Goal: Transaction & Acquisition: Purchase product/service

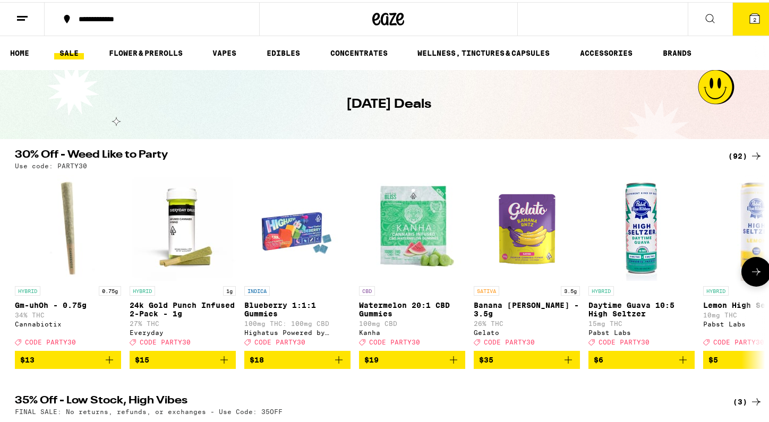
click at [754, 276] on icon at bounding box center [755, 269] width 13 height 13
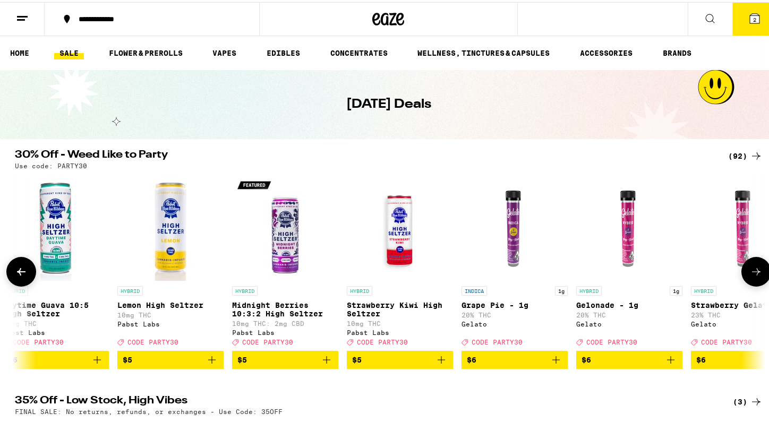
scroll to position [0, 632]
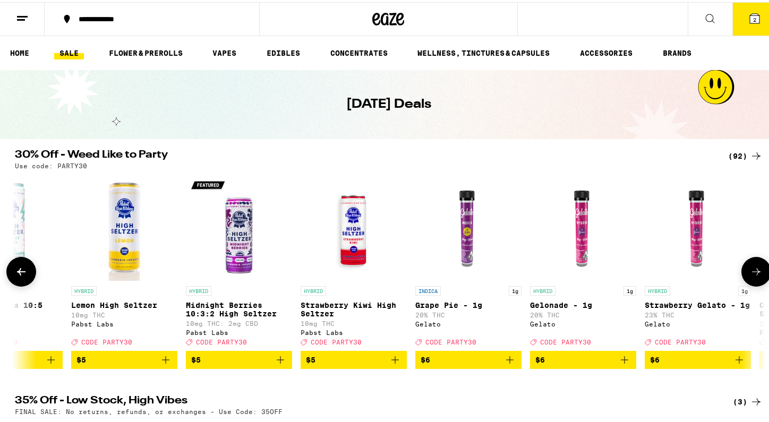
click at [747, 283] on button at bounding box center [756, 270] width 30 height 30
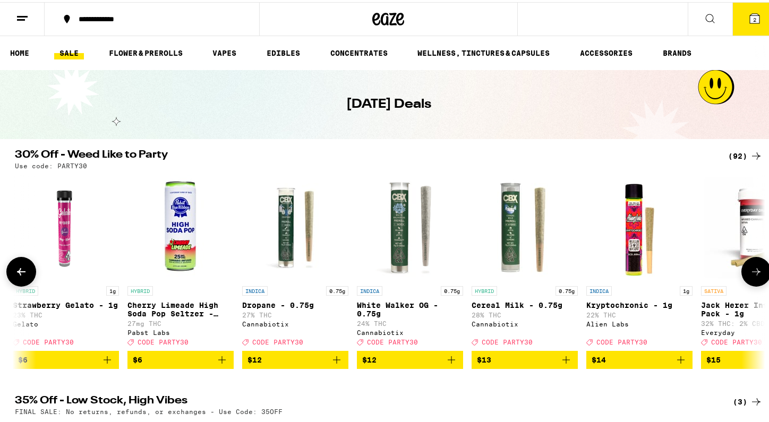
click at [747, 283] on button at bounding box center [756, 270] width 30 height 30
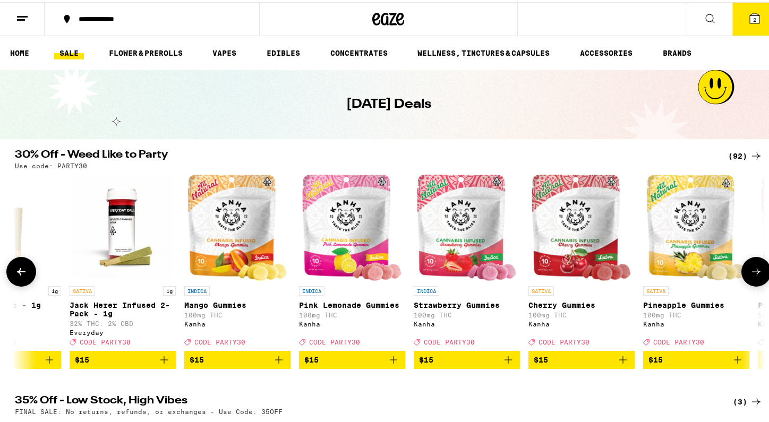
scroll to position [0, 1895]
click at [159, 364] on icon "Add to bag" at bounding box center [163, 357] width 13 height 13
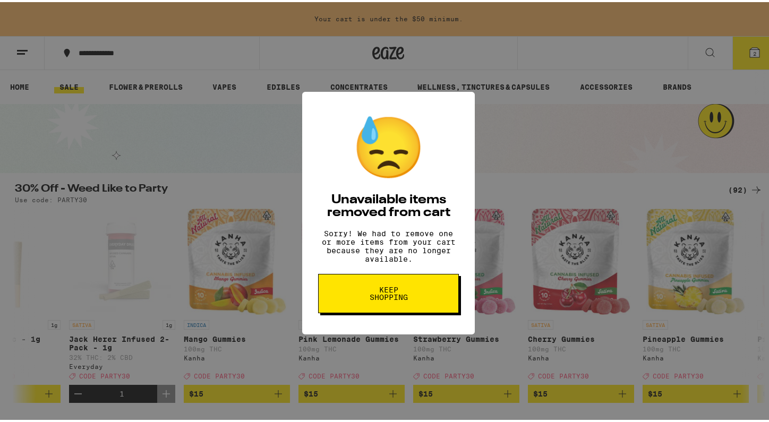
click at [410, 297] on span "Keep Shopping" at bounding box center [388, 291] width 55 height 15
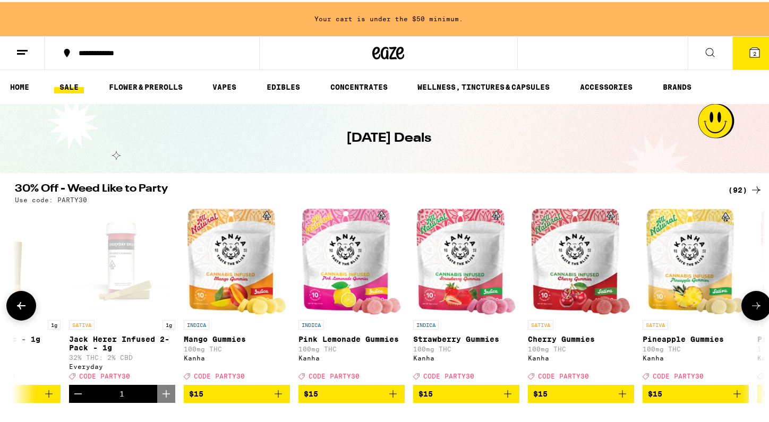
click at [16, 309] on icon at bounding box center [21, 303] width 13 height 13
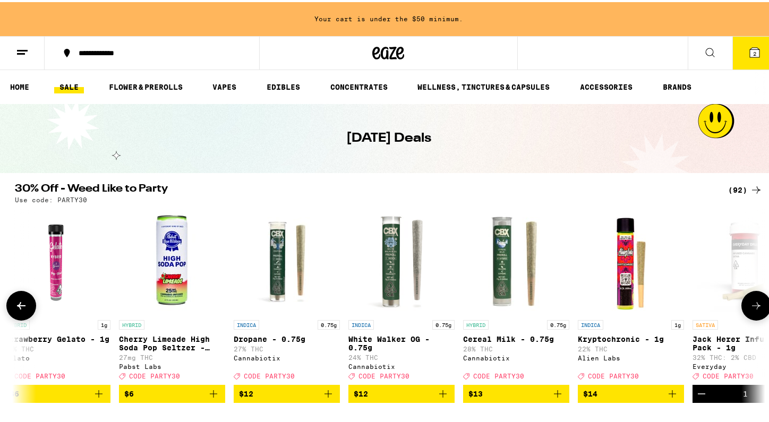
scroll to position [0, 1263]
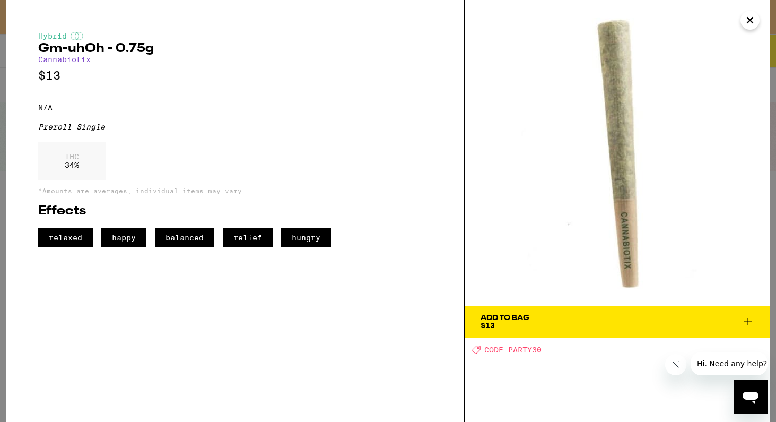
click at [744, 20] on icon "Close" at bounding box center [750, 20] width 13 height 16
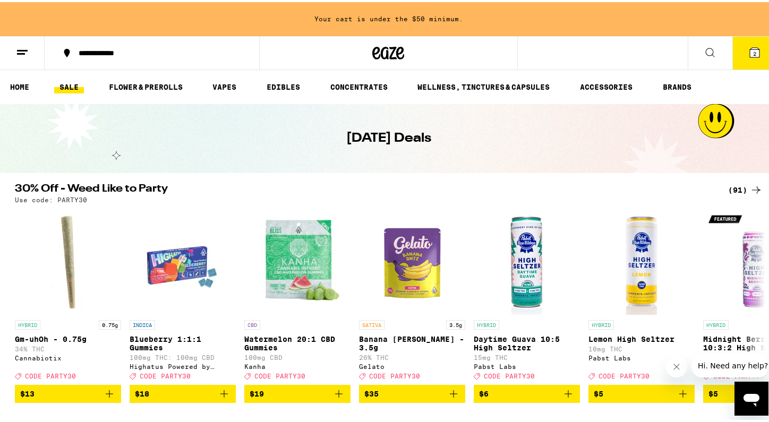
click at [101, 55] on div "**********" at bounding box center [157, 50] width 168 height 7
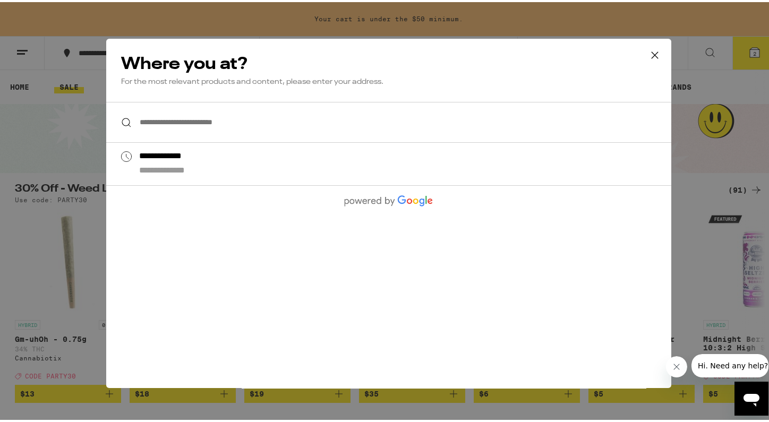
click at [161, 126] on input "**********" at bounding box center [388, 120] width 565 height 41
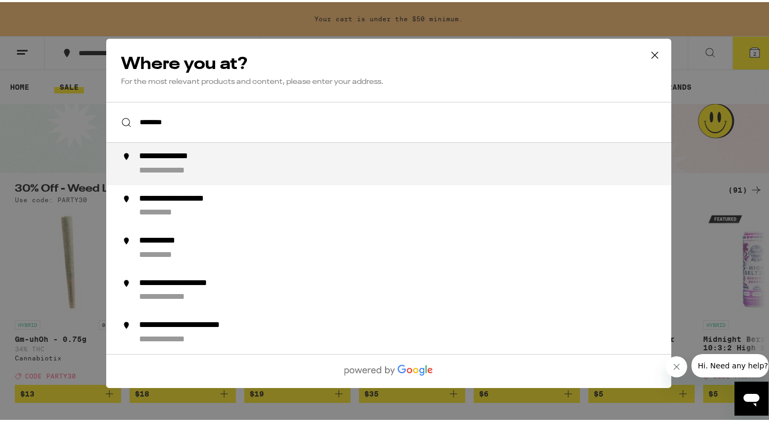
click at [217, 161] on div "**********" at bounding box center [409, 161] width 541 height 25
type input "**********"
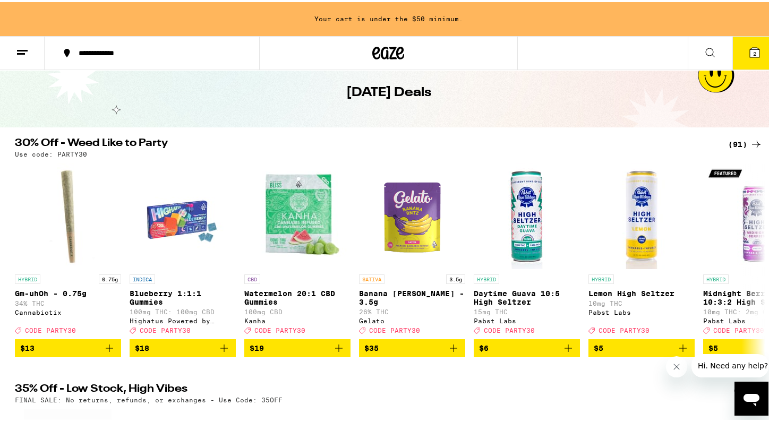
scroll to position [51, 0]
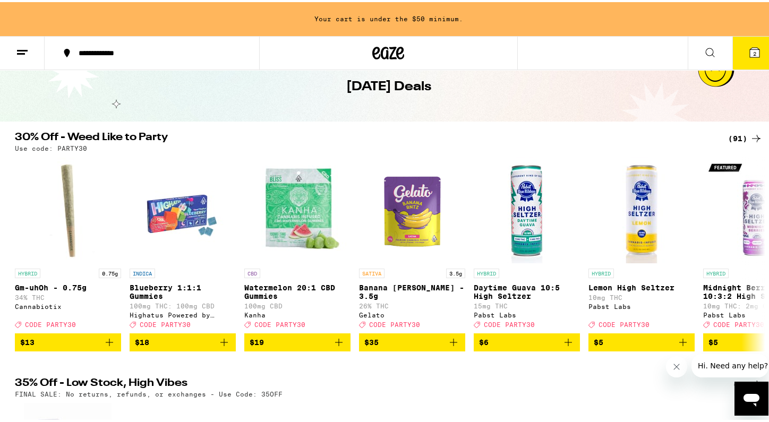
click at [124, 48] on div "**********" at bounding box center [157, 50] width 168 height 7
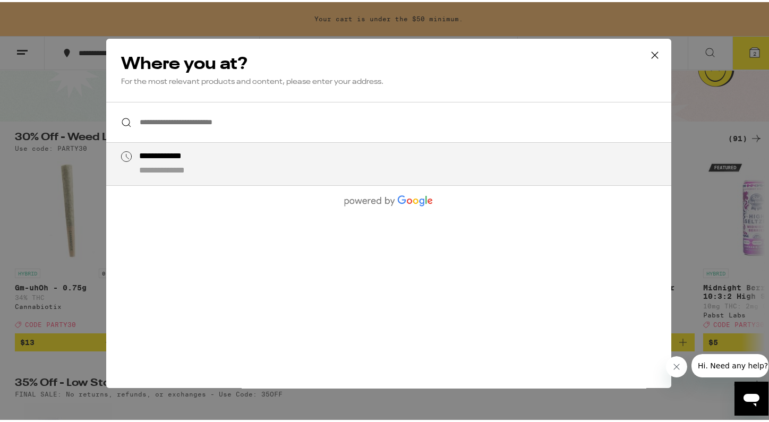
click at [193, 108] on input "**********" at bounding box center [388, 120] width 565 height 41
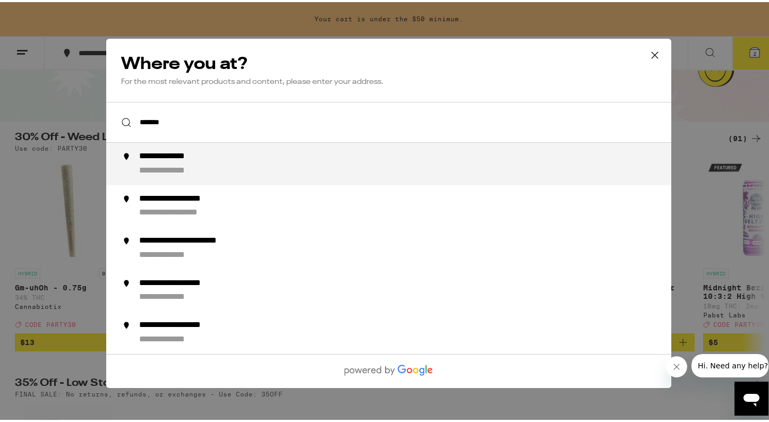
click at [201, 162] on div "**********" at bounding box center [409, 161] width 541 height 25
type input "**********"
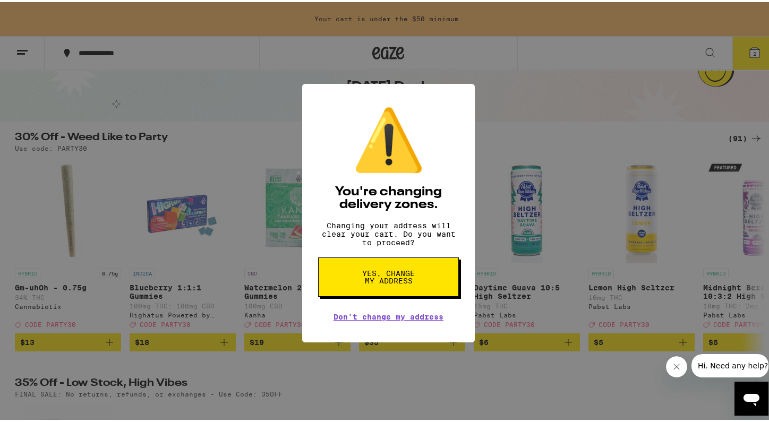
click at [396, 282] on span "Yes, change my address" at bounding box center [388, 275] width 55 height 15
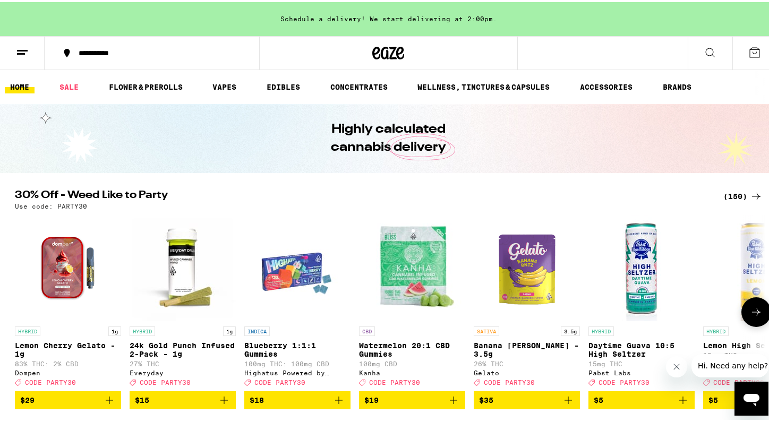
click at [753, 312] on icon at bounding box center [755, 310] width 13 height 13
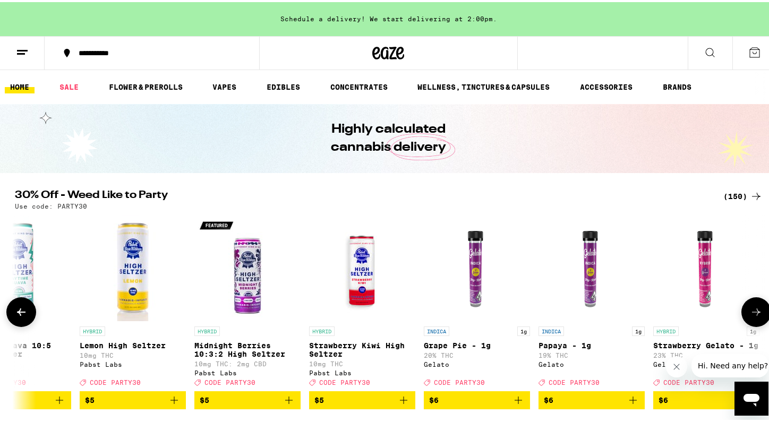
scroll to position [0, 632]
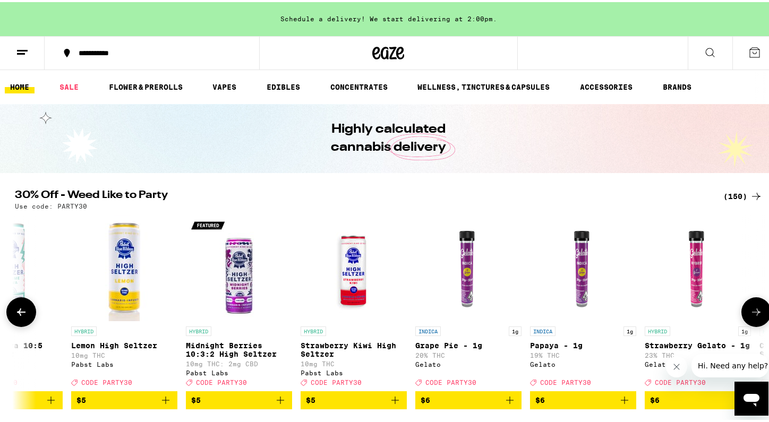
click at [753, 312] on icon at bounding box center [755, 310] width 13 height 13
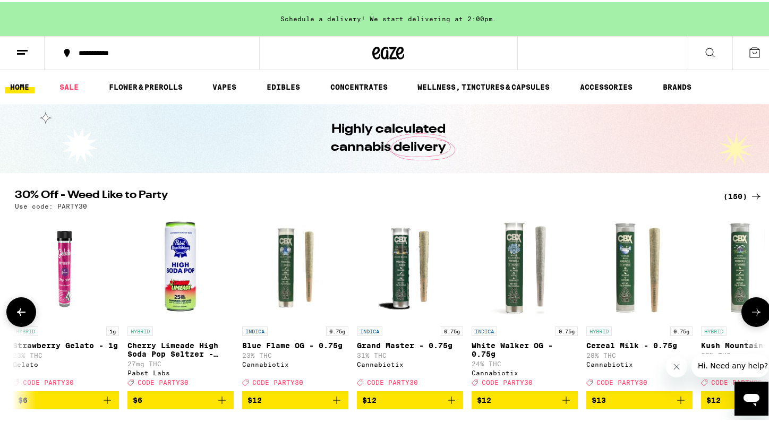
click at [753, 312] on icon at bounding box center [755, 310] width 13 height 13
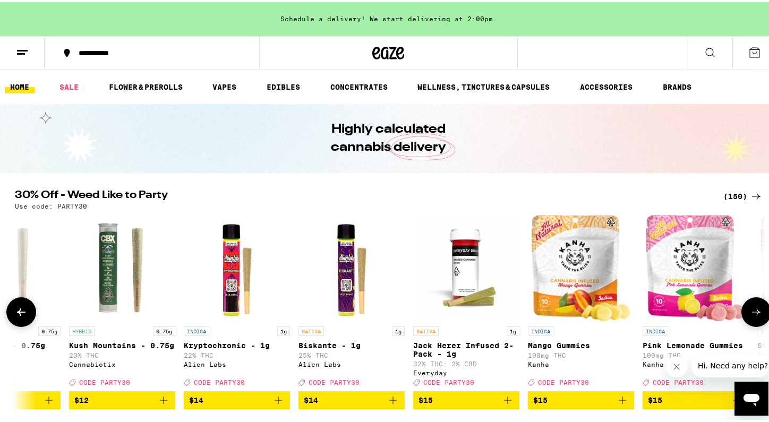
click at [753, 312] on icon at bounding box center [755, 310] width 13 height 13
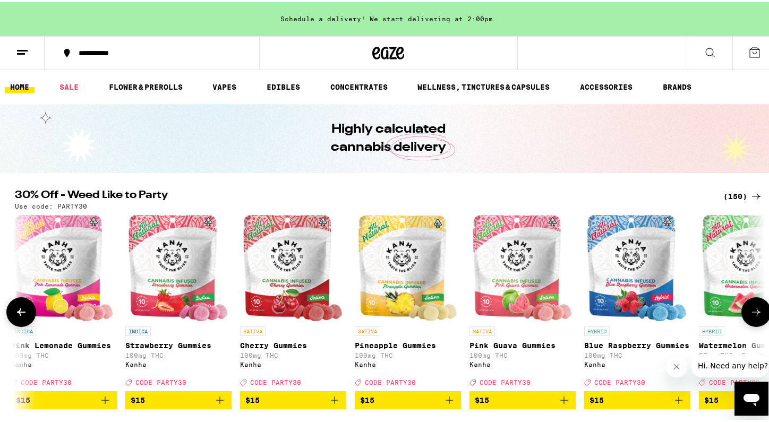
click at [753, 312] on icon at bounding box center [755, 310] width 13 height 13
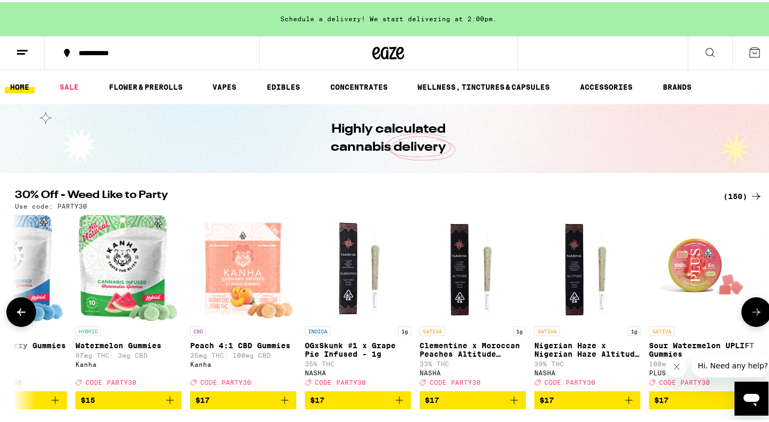
scroll to position [0, 3158]
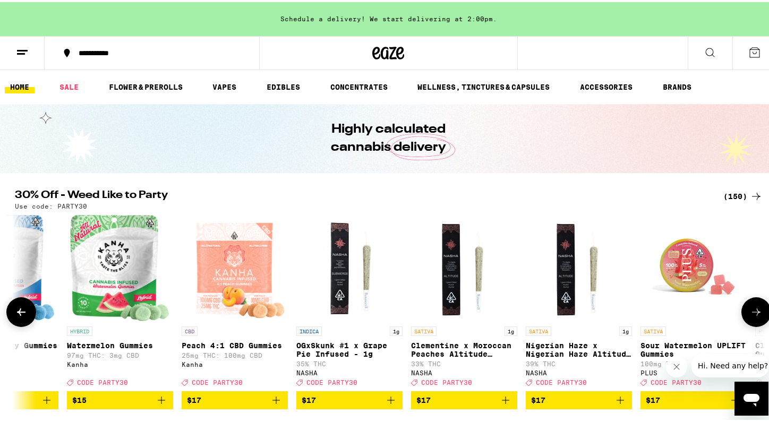
click at [15, 313] on icon at bounding box center [21, 310] width 13 height 13
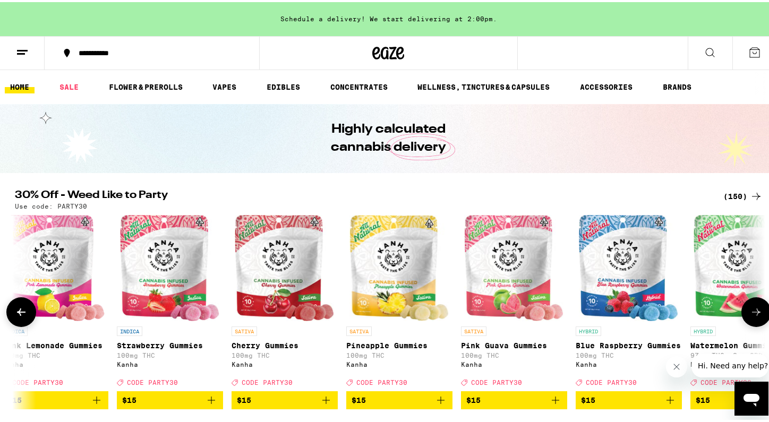
scroll to position [0, 2526]
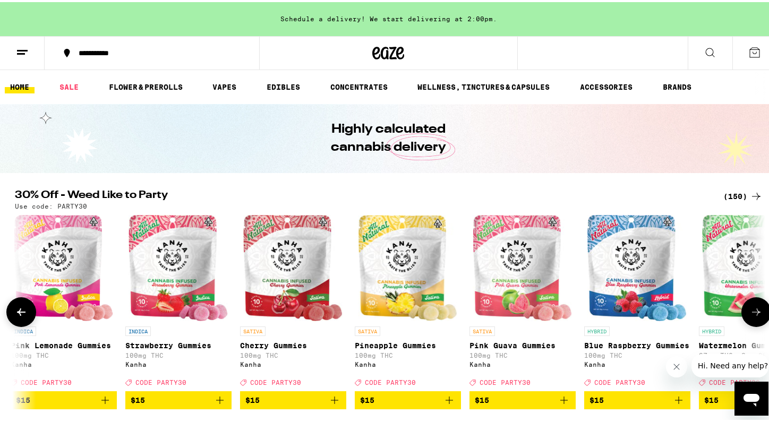
click at [759, 317] on button at bounding box center [756, 310] width 30 height 30
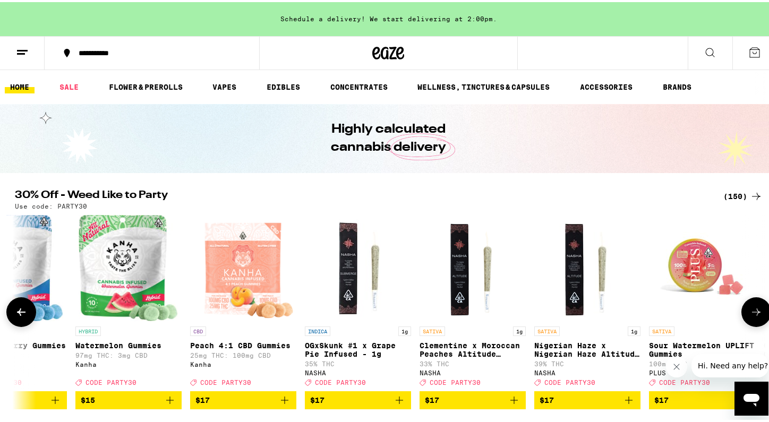
scroll to position [0, 3158]
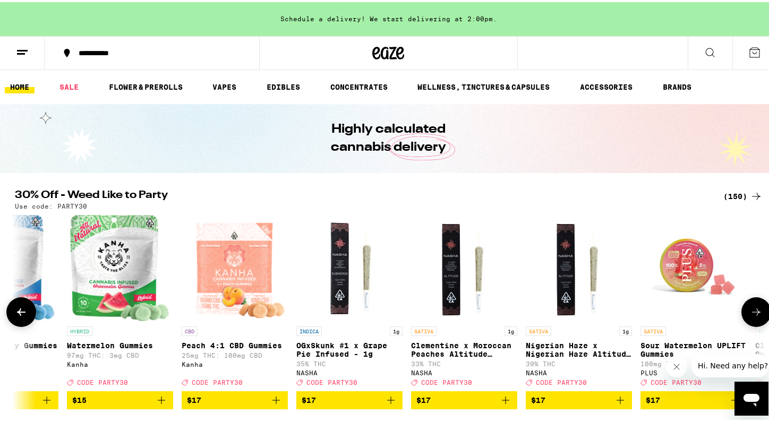
click at [159, 404] on icon "Add to bag" at bounding box center [161, 398] width 13 height 13
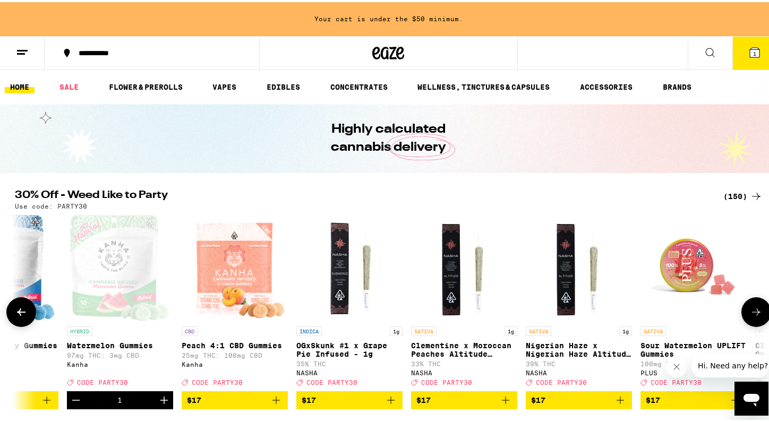
click at [756, 315] on icon at bounding box center [755, 310] width 13 height 13
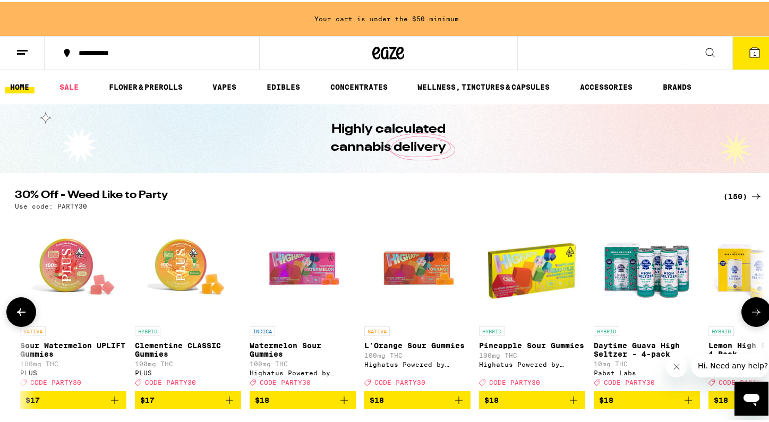
scroll to position [0, 3790]
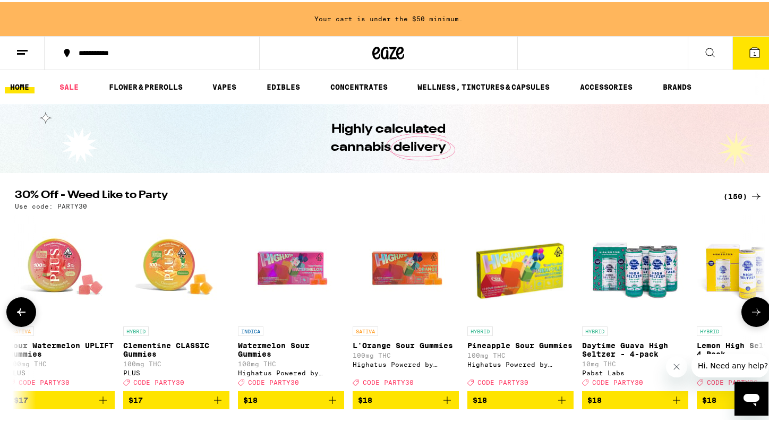
click at [756, 315] on icon at bounding box center [755, 310] width 13 height 13
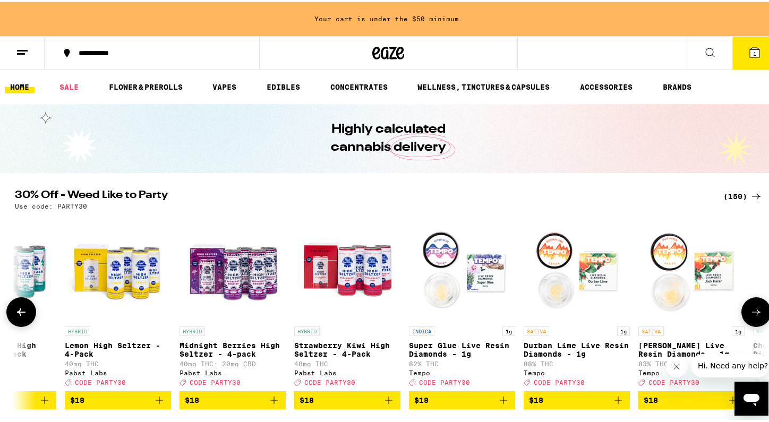
click at [756, 315] on icon at bounding box center [755, 310] width 13 height 13
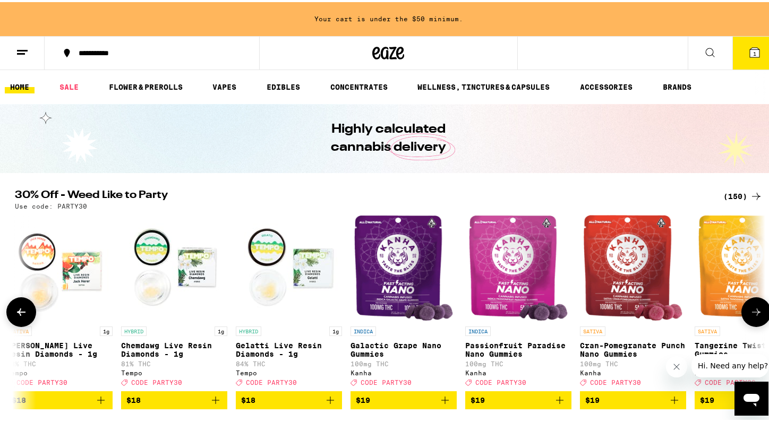
click at [756, 315] on icon at bounding box center [755, 310] width 13 height 13
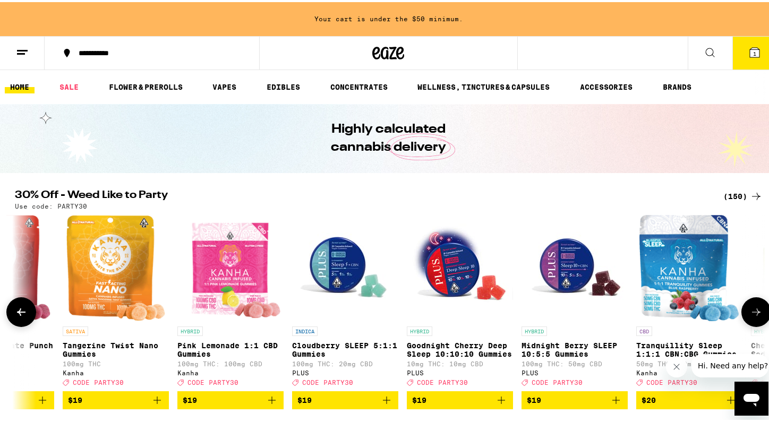
click at [756, 315] on icon at bounding box center [755, 310] width 13 height 13
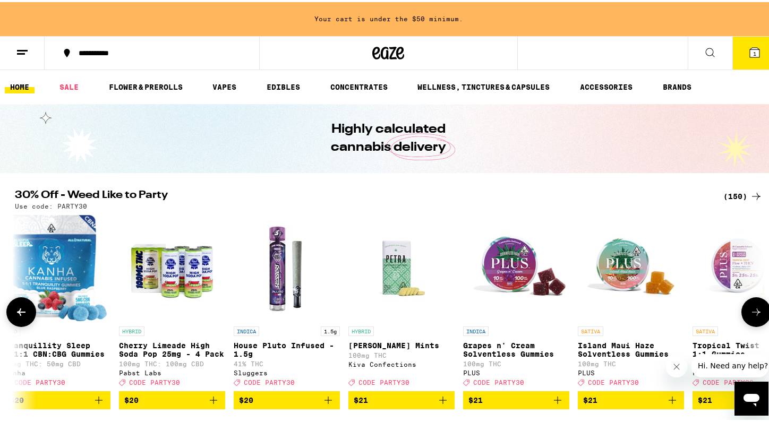
click at [756, 315] on icon at bounding box center [755, 310] width 13 height 13
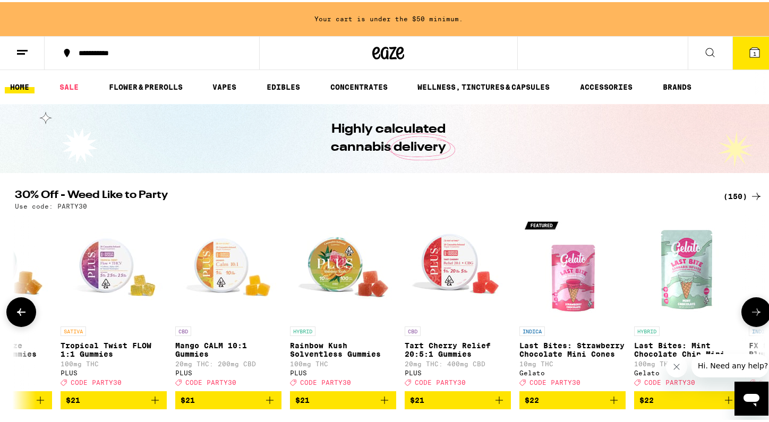
click at [756, 315] on icon at bounding box center [755, 310] width 13 height 13
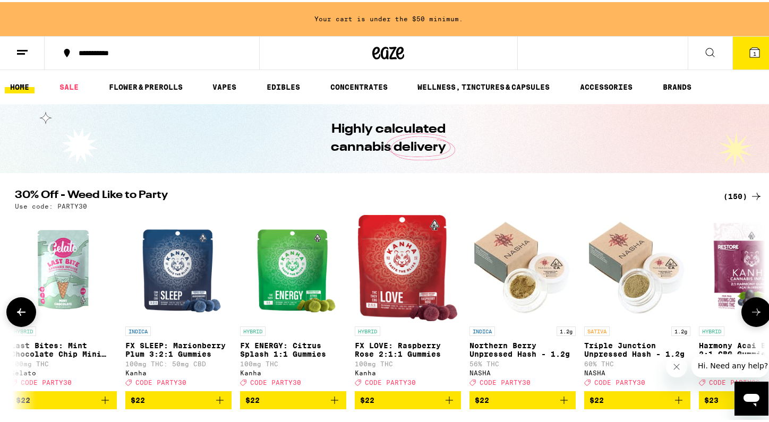
scroll to position [0, 7579]
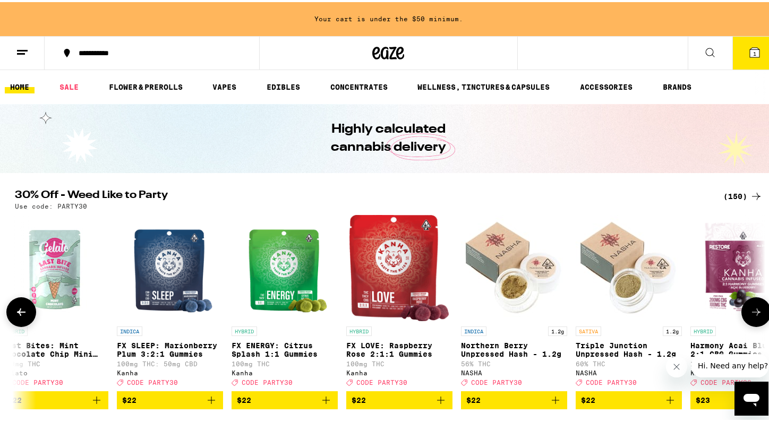
click at [756, 315] on icon at bounding box center [755, 310] width 13 height 13
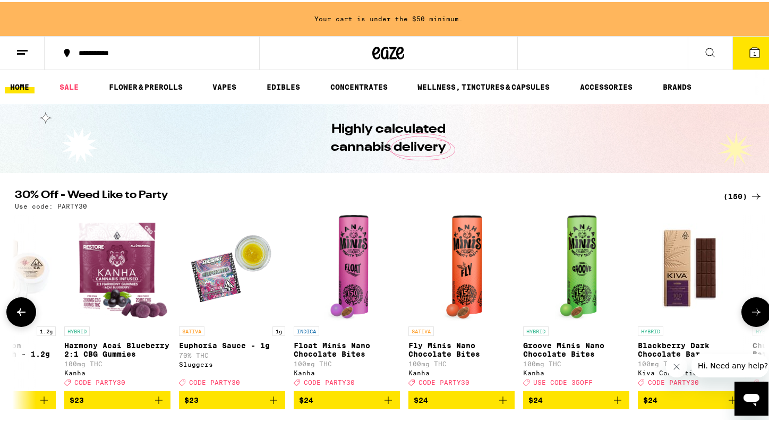
scroll to position [0, 8211]
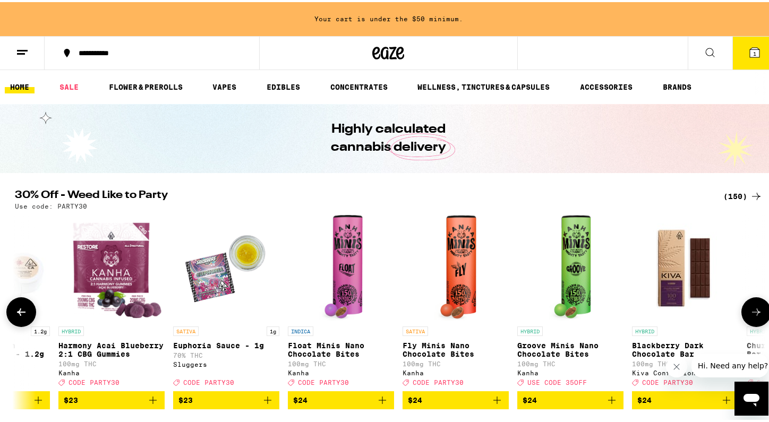
click at [756, 315] on icon at bounding box center [755, 310] width 13 height 13
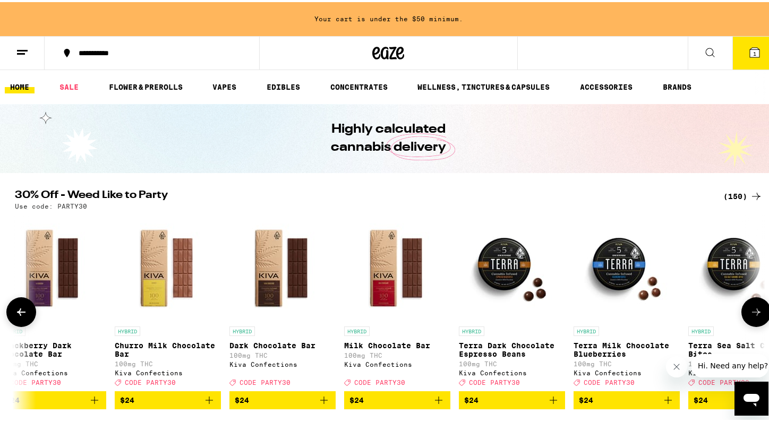
click at [756, 315] on icon at bounding box center [755, 310] width 13 height 13
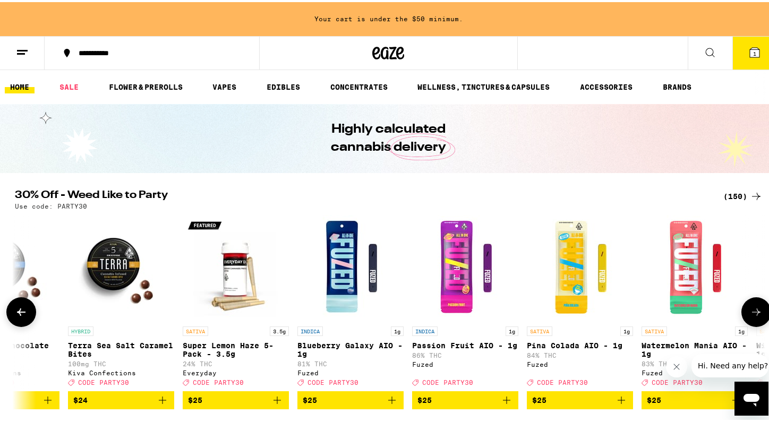
click at [756, 315] on icon at bounding box center [755, 310] width 13 height 13
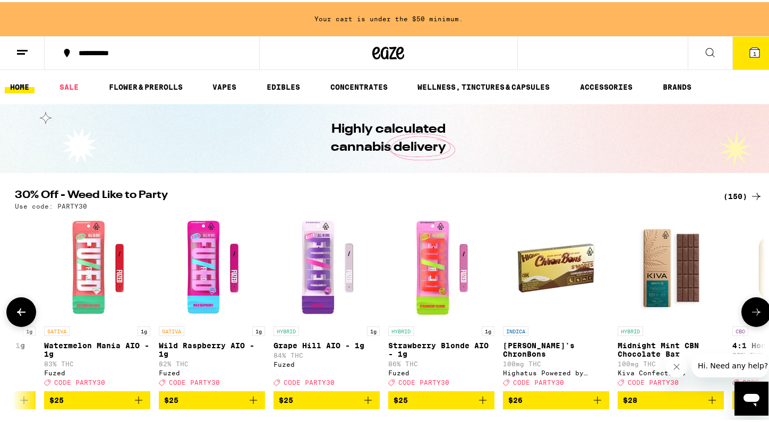
scroll to position [0, 10105]
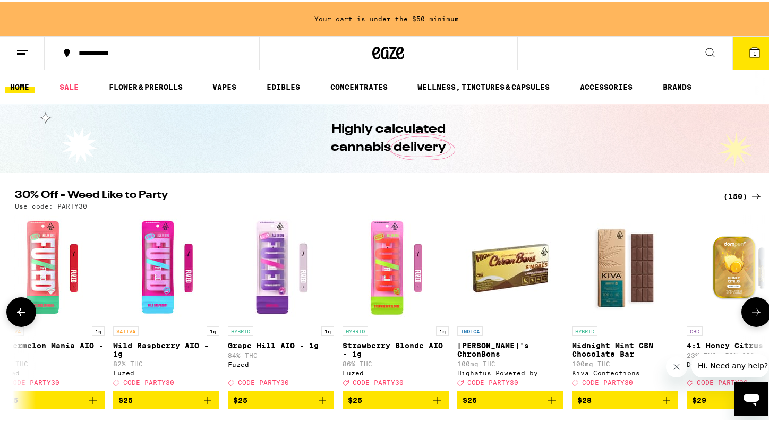
click at [17, 314] on icon at bounding box center [21, 309] width 8 height 7
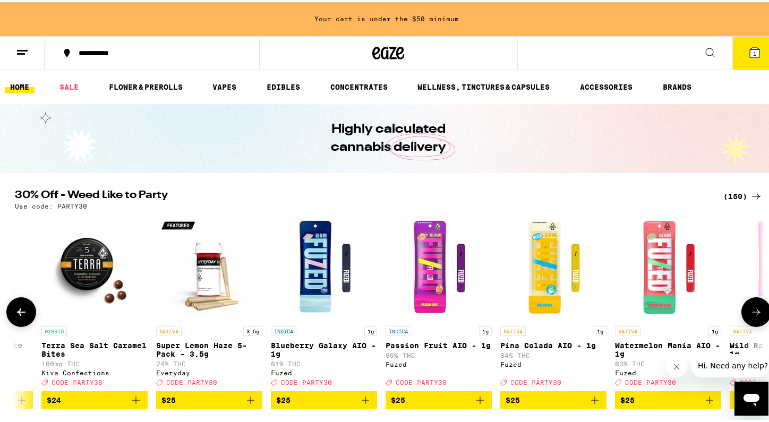
scroll to position [0, 9473]
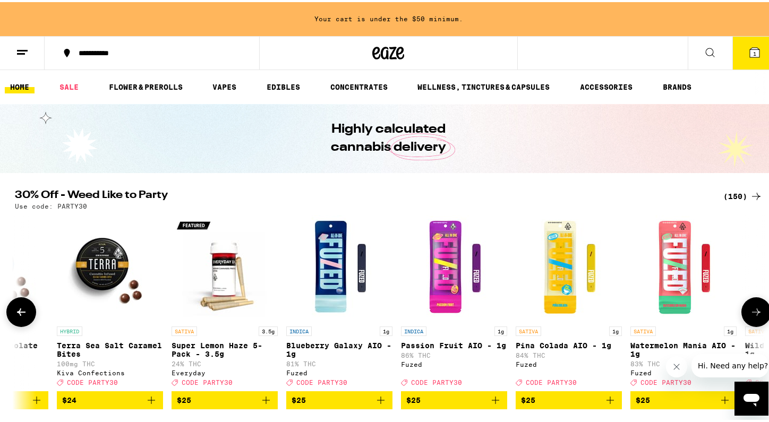
click at [756, 315] on icon at bounding box center [755, 310] width 13 height 13
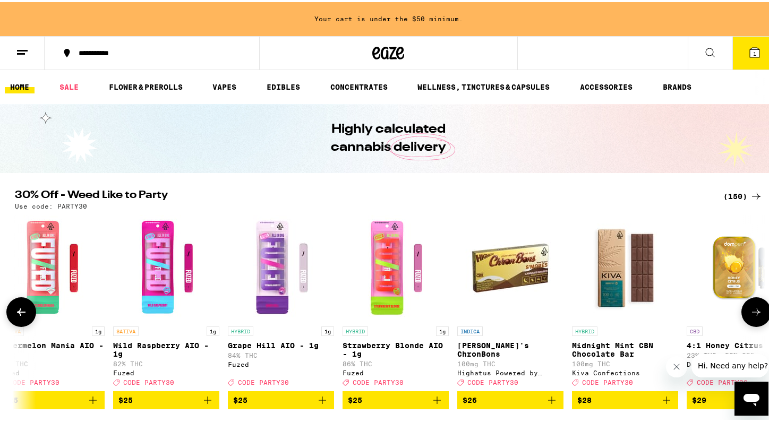
click at [756, 315] on icon at bounding box center [755, 310] width 13 height 13
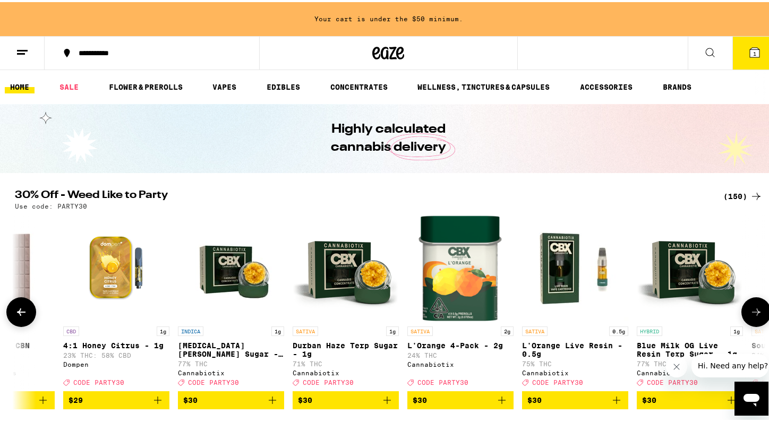
scroll to position [0, 10737]
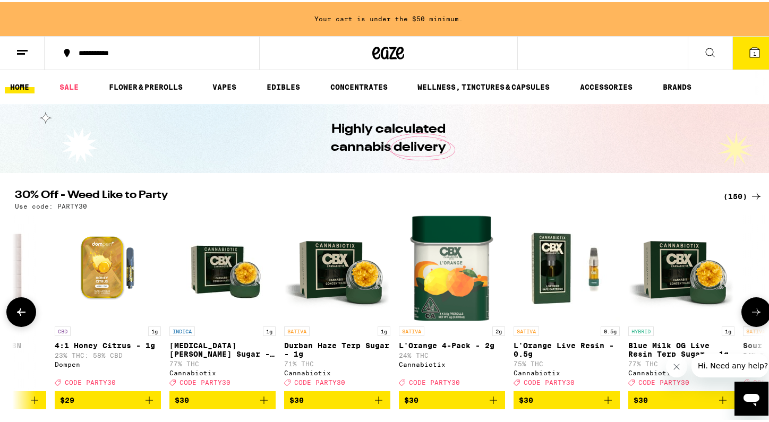
click at [756, 315] on icon at bounding box center [755, 310] width 13 height 13
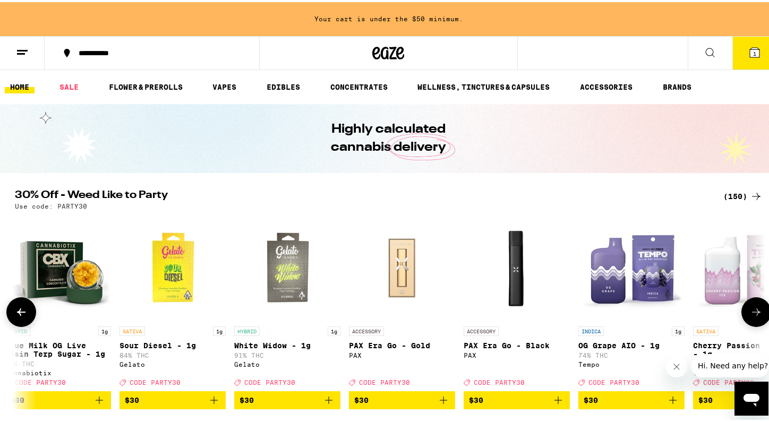
scroll to position [0, 11368]
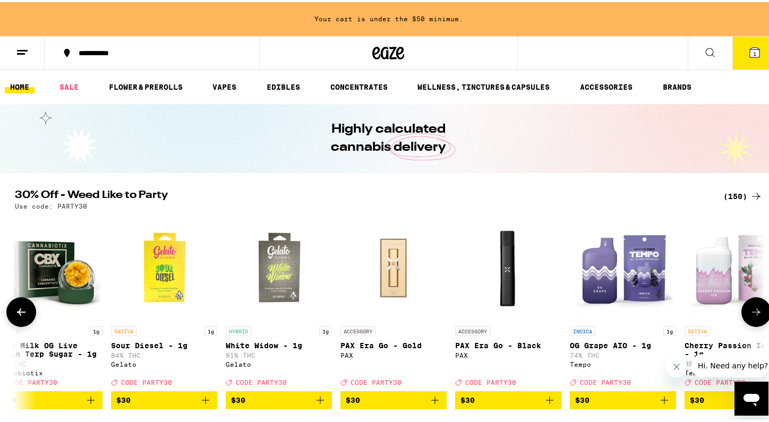
click at [749, 313] on icon at bounding box center [755, 310] width 13 height 13
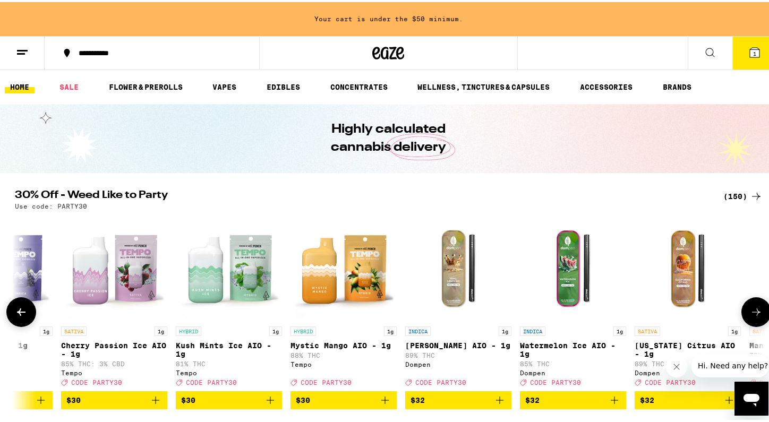
scroll to position [0, 12000]
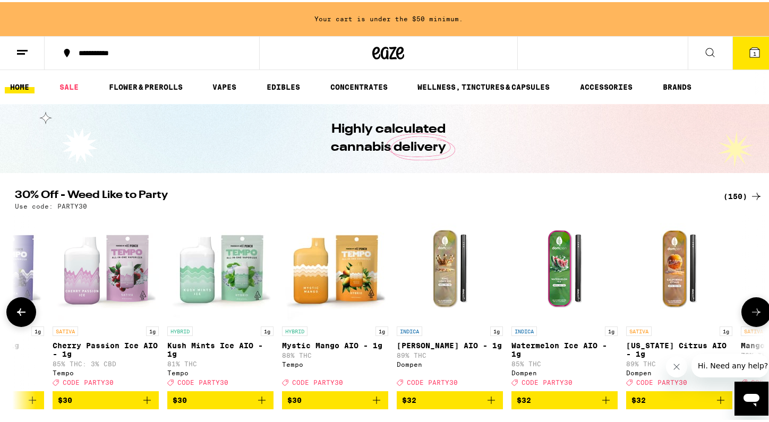
click at [749, 314] on icon at bounding box center [755, 310] width 13 height 13
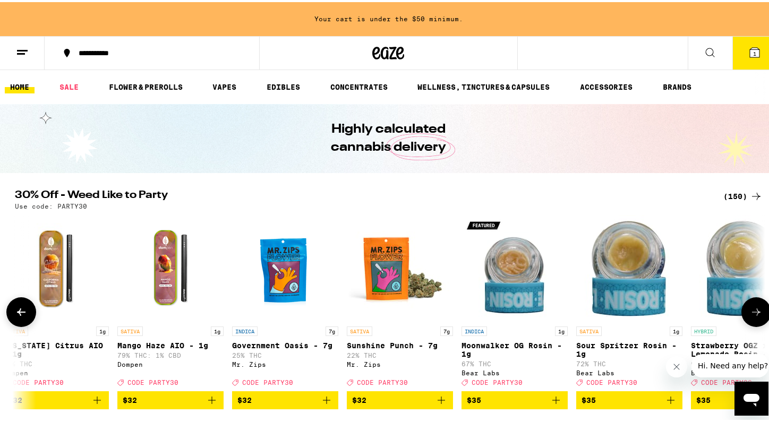
scroll to position [0, 12631]
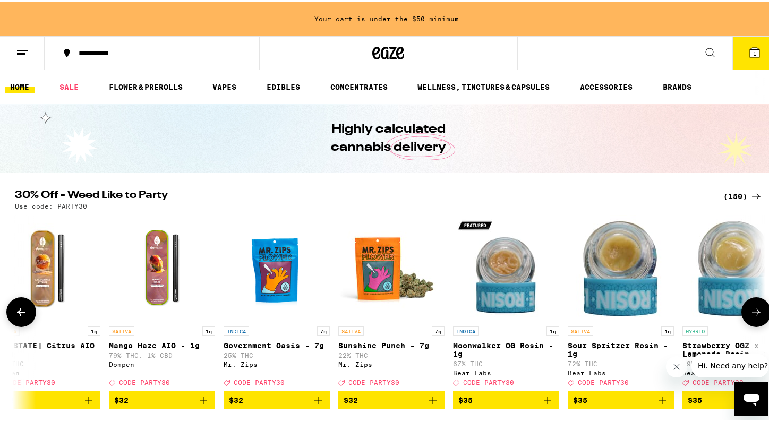
click at [749, 316] on icon at bounding box center [755, 310] width 13 height 13
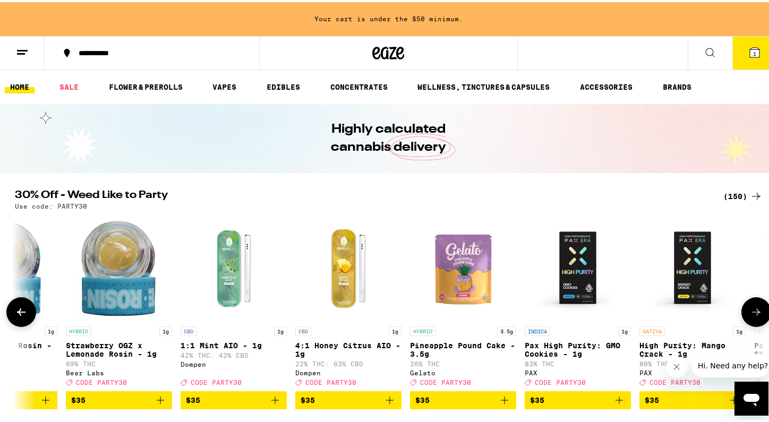
scroll to position [0, 13263]
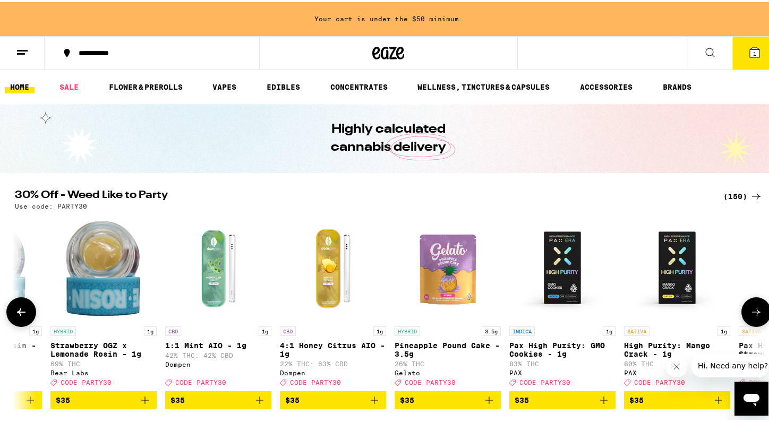
click at [749, 316] on icon at bounding box center [755, 310] width 13 height 13
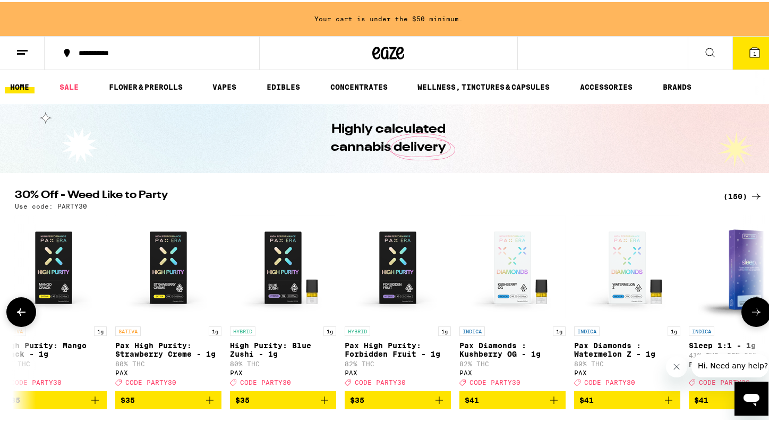
scroll to position [0, 13895]
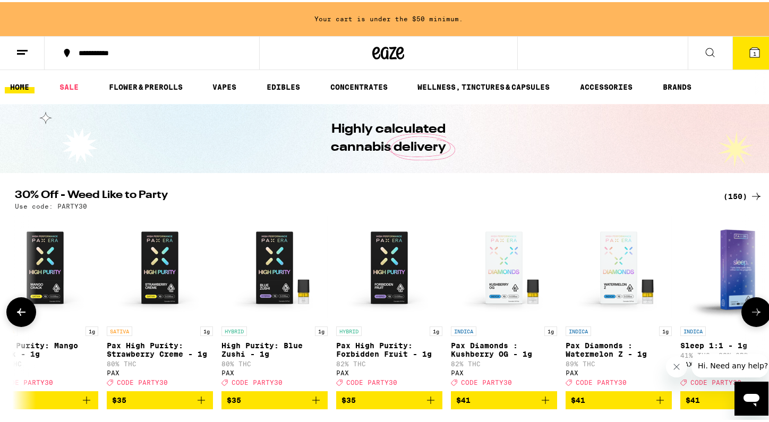
click at [15, 316] on icon at bounding box center [21, 310] width 13 height 13
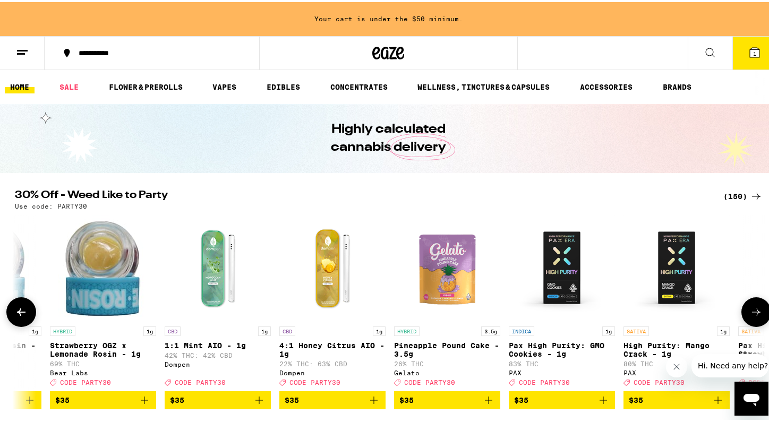
scroll to position [0, 13263]
click at [754, 314] on icon at bounding box center [756, 309] width 8 height 7
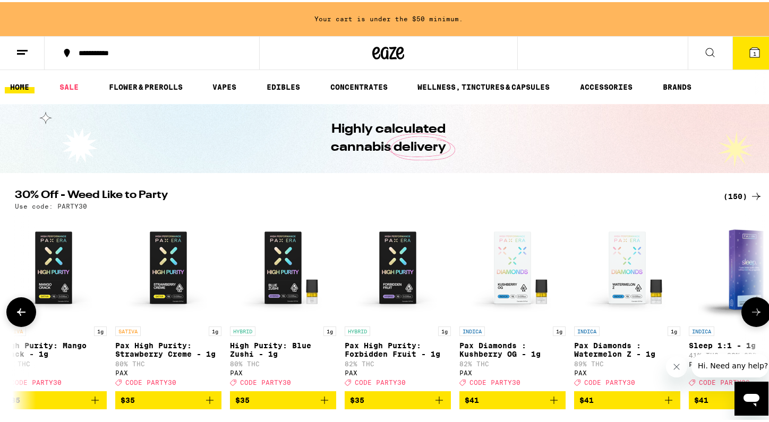
scroll to position [0, 13895]
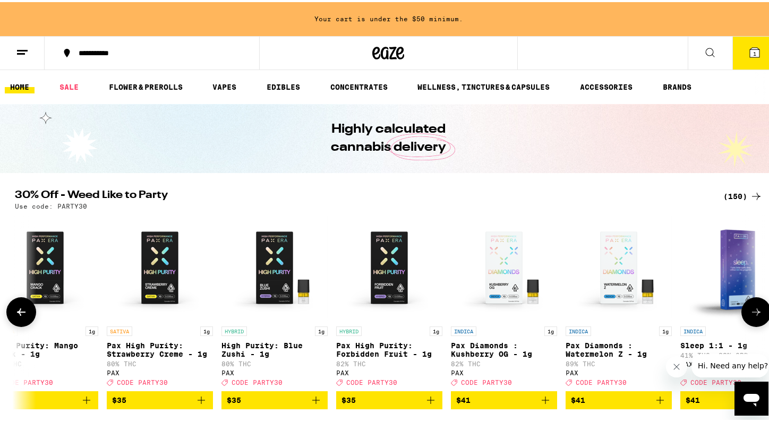
click at [754, 314] on icon at bounding box center [756, 309] width 8 height 7
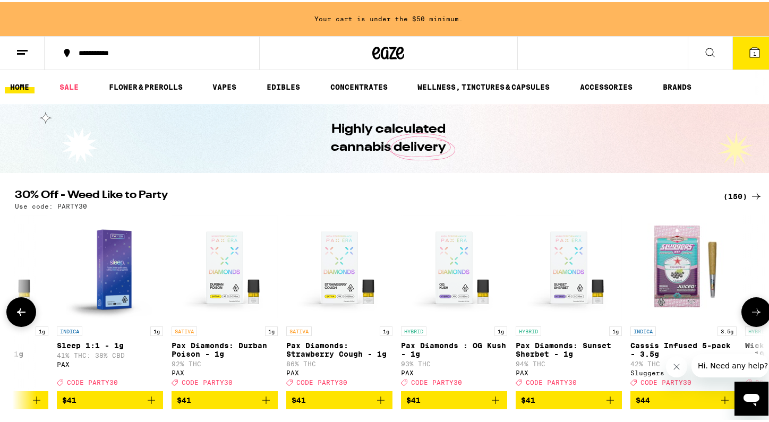
scroll to position [0, 14526]
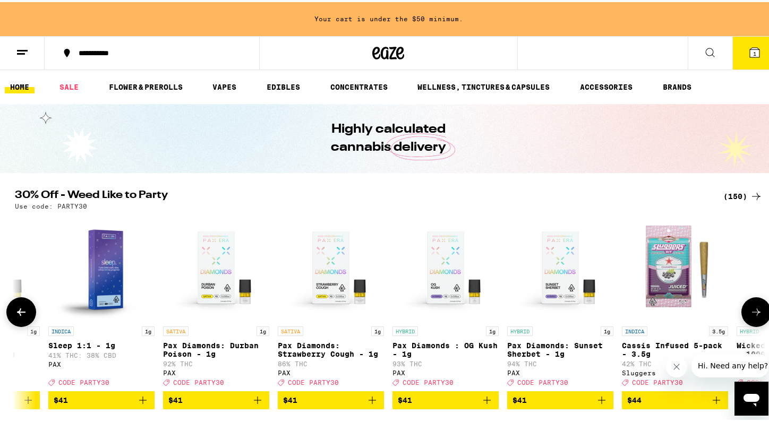
click at [754, 314] on icon at bounding box center [756, 309] width 8 height 7
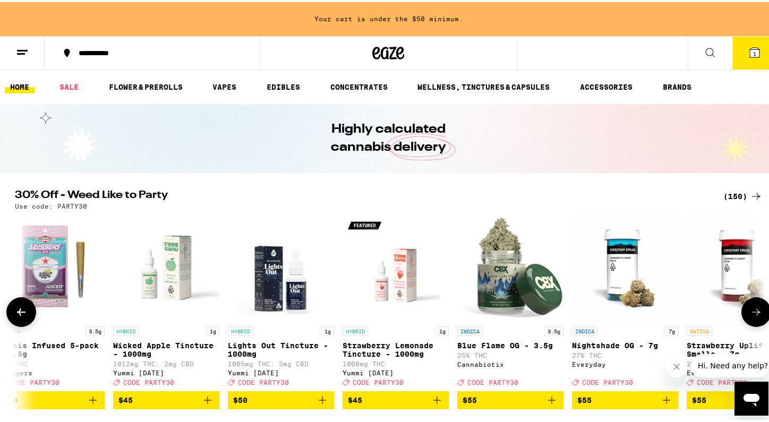
scroll to position [0, 15158]
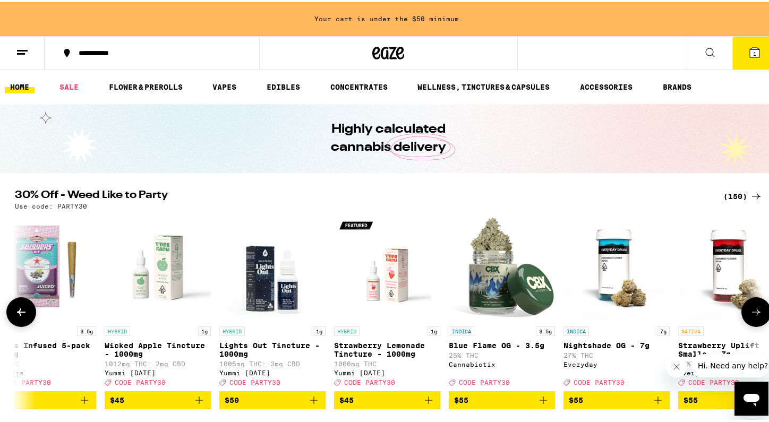
click at [754, 314] on icon at bounding box center [756, 309] width 8 height 7
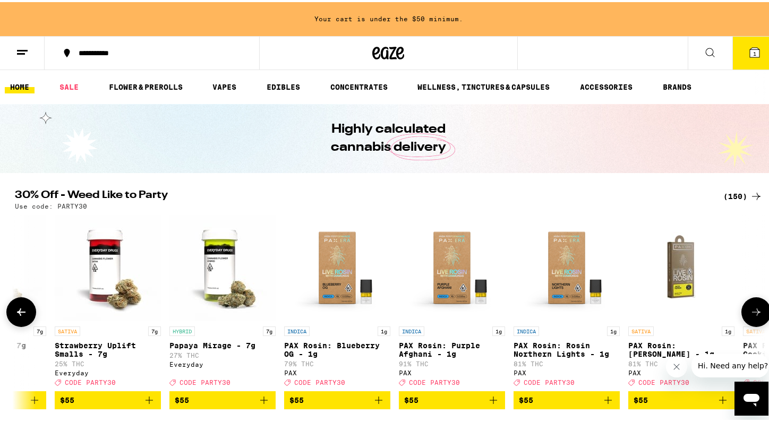
scroll to position [0, 15790]
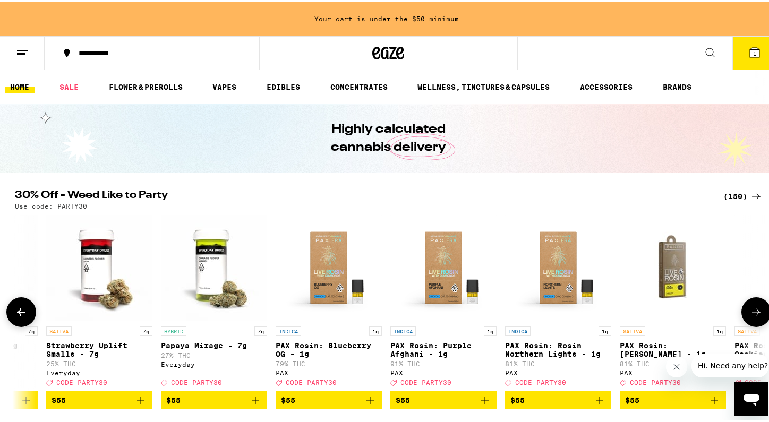
click at [754, 314] on icon at bounding box center [756, 309] width 8 height 7
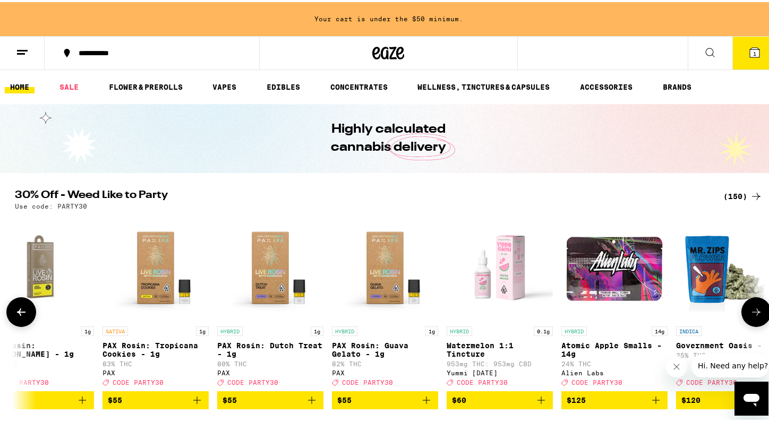
click at [754, 314] on icon at bounding box center [756, 309] width 8 height 7
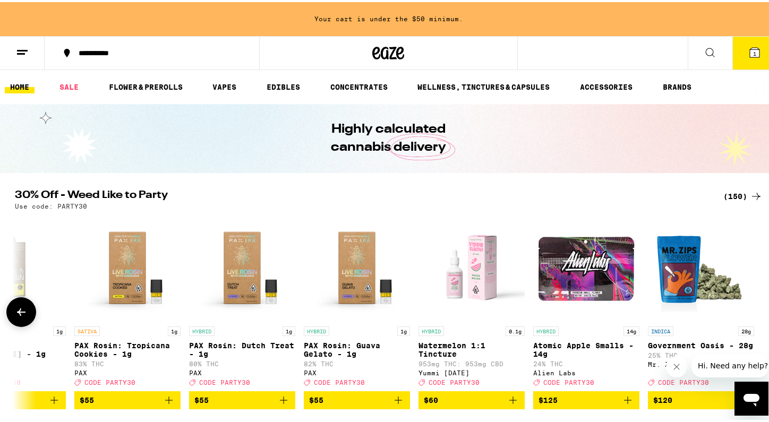
click at [20, 309] on icon at bounding box center [21, 310] width 13 height 13
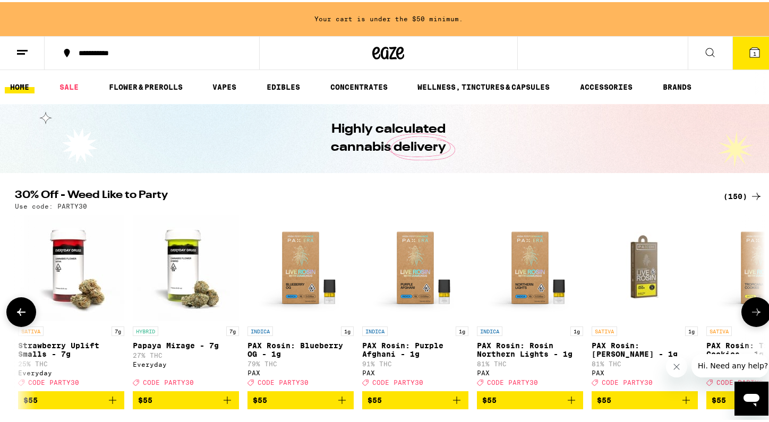
click at [20, 309] on icon at bounding box center [21, 310] width 13 height 13
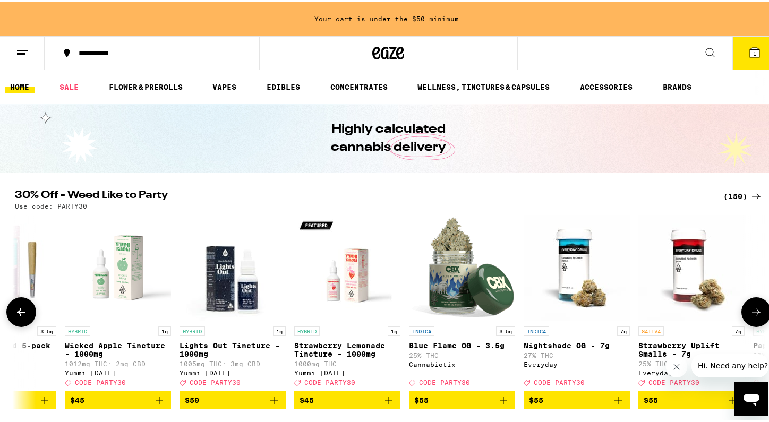
click at [20, 309] on icon at bounding box center [21, 310] width 13 height 13
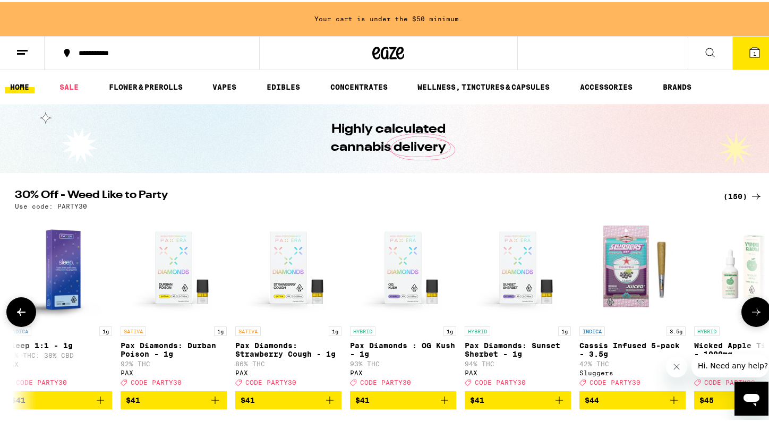
scroll to position [0, 14560]
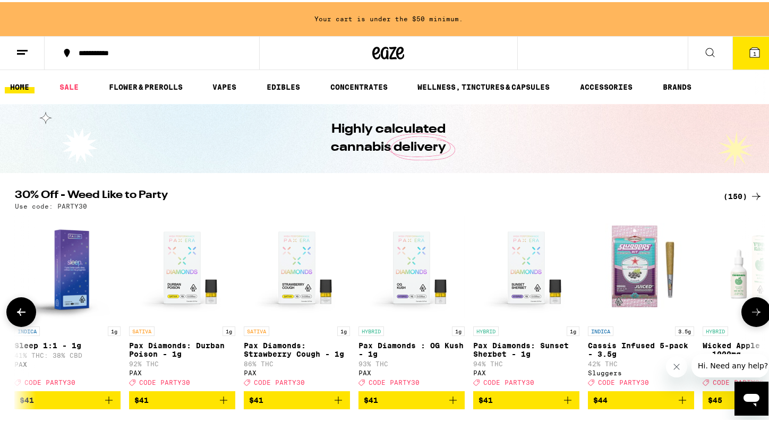
click at [20, 309] on icon at bounding box center [21, 310] width 13 height 13
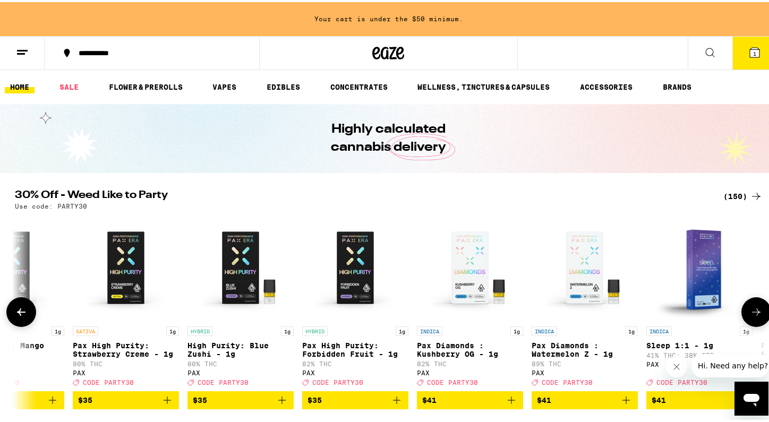
click at [20, 309] on icon at bounding box center [21, 310] width 13 height 13
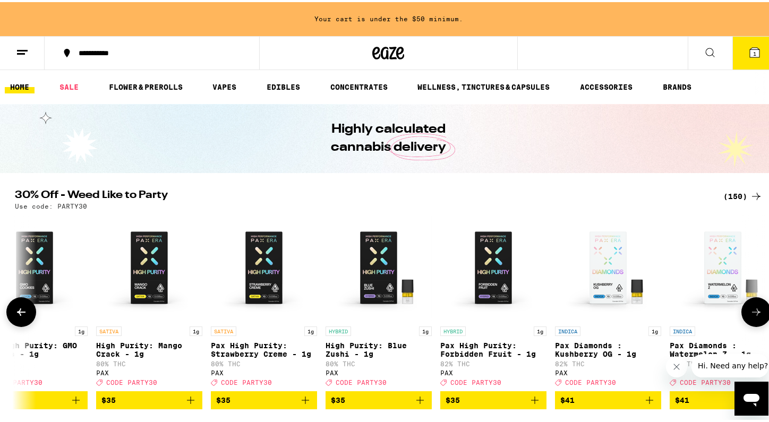
click at [20, 309] on icon at bounding box center [21, 310] width 13 height 13
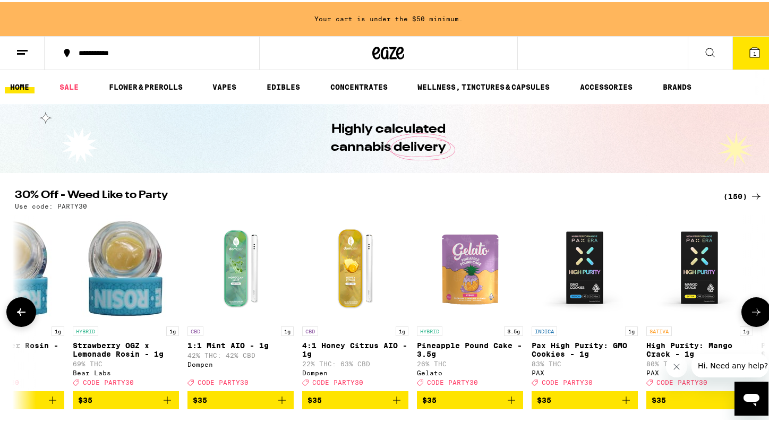
click at [20, 309] on icon at bounding box center [21, 310] width 13 height 13
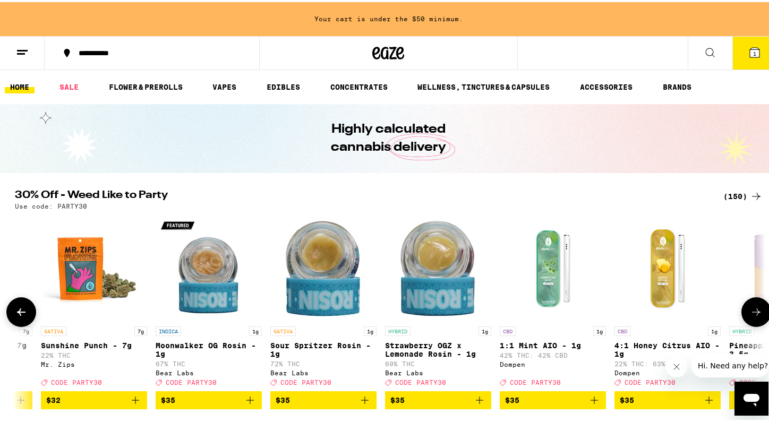
click at [20, 309] on icon at bounding box center [21, 310] width 13 height 13
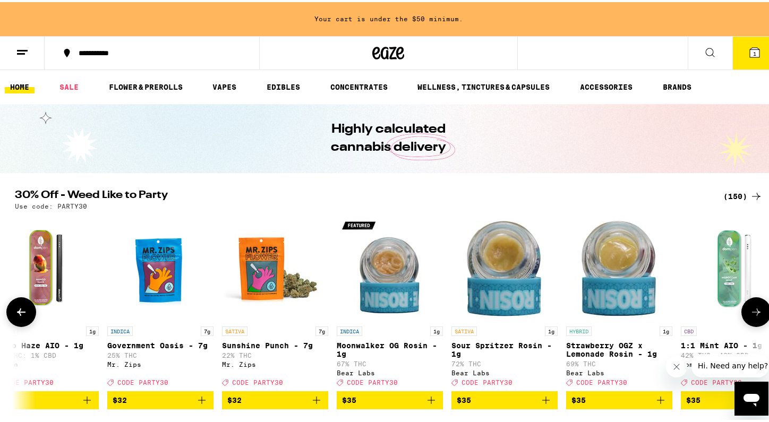
click at [20, 309] on icon at bounding box center [21, 310] width 13 height 13
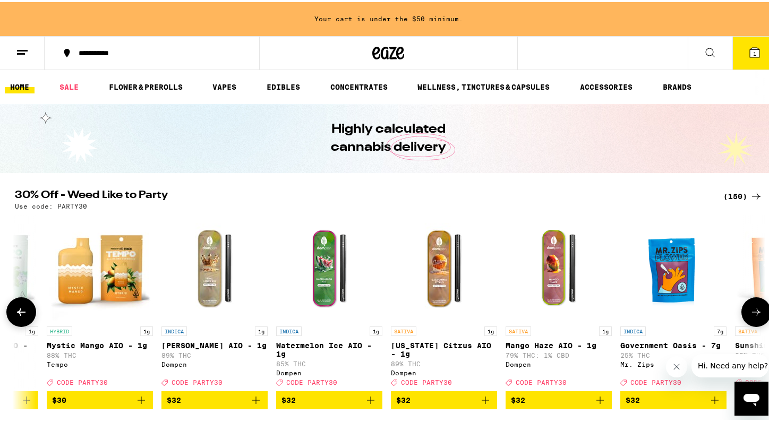
click at [20, 309] on icon at bounding box center [21, 310] width 13 height 13
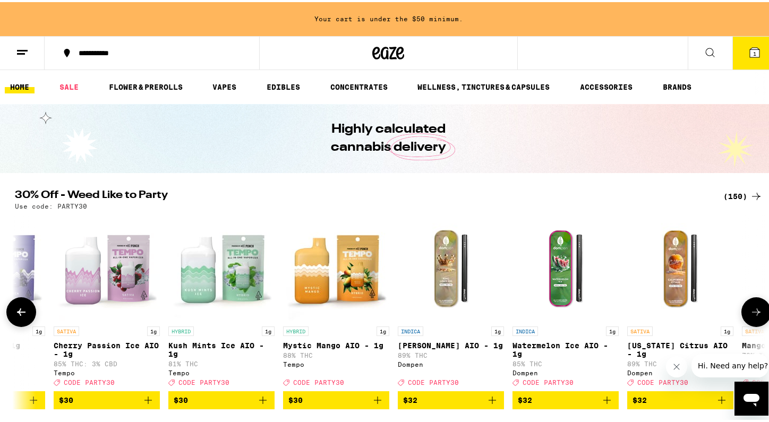
click at [20, 309] on icon at bounding box center [21, 310] width 13 height 13
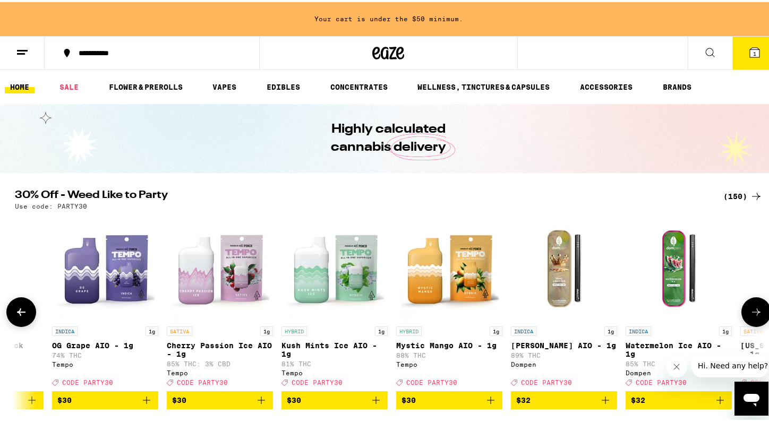
click at [20, 309] on icon at bounding box center [21, 310] width 13 height 13
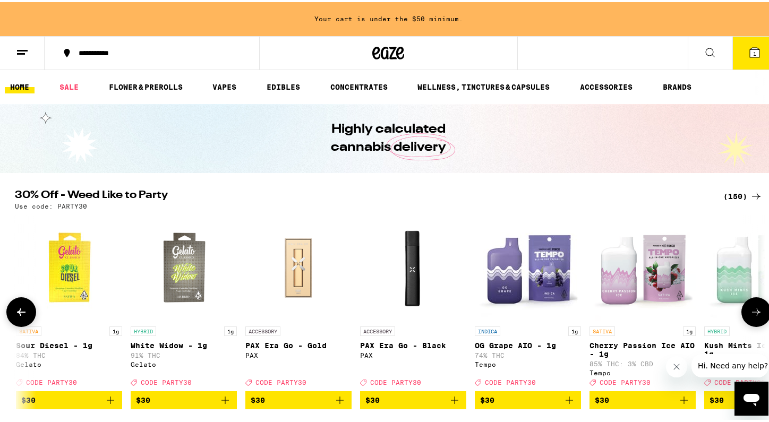
click at [20, 309] on icon at bounding box center [21, 310] width 13 height 13
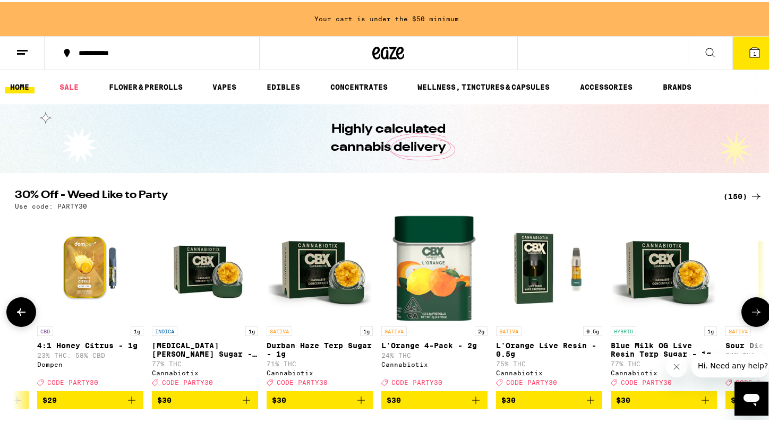
click at [20, 309] on icon at bounding box center [21, 310] width 13 height 13
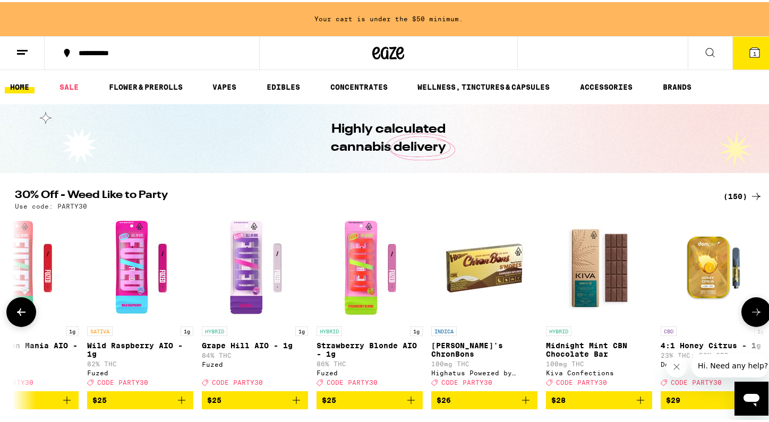
scroll to position [0, 10123]
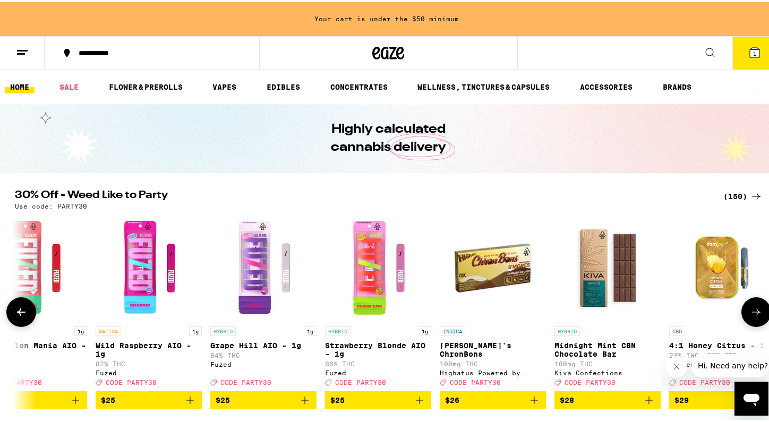
click at [20, 309] on icon at bounding box center [21, 310] width 13 height 13
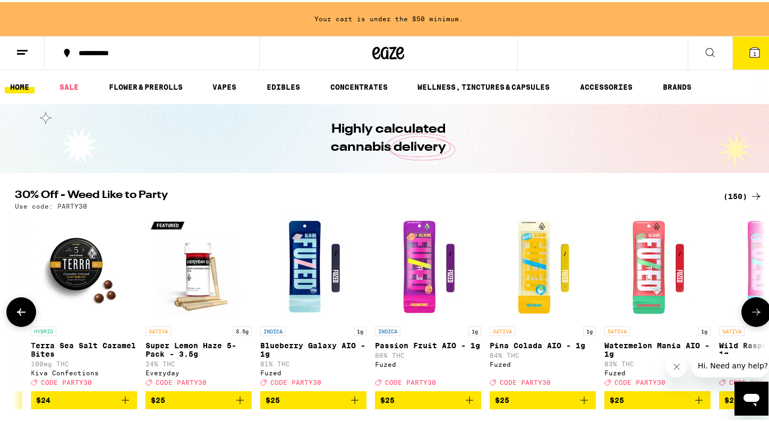
scroll to position [0, 9491]
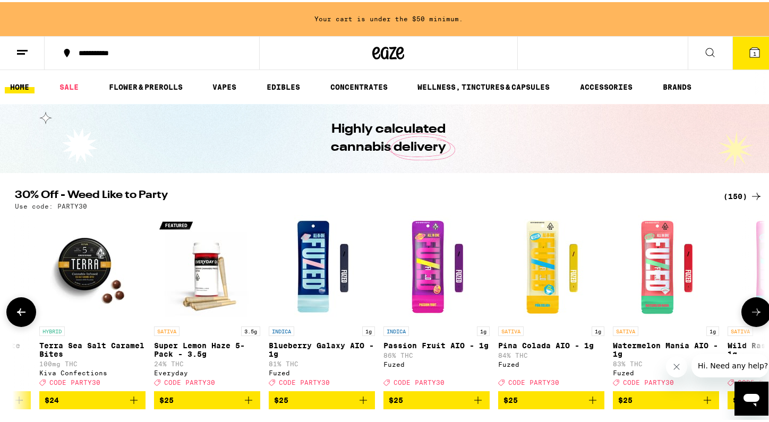
click at [20, 309] on icon at bounding box center [21, 310] width 13 height 13
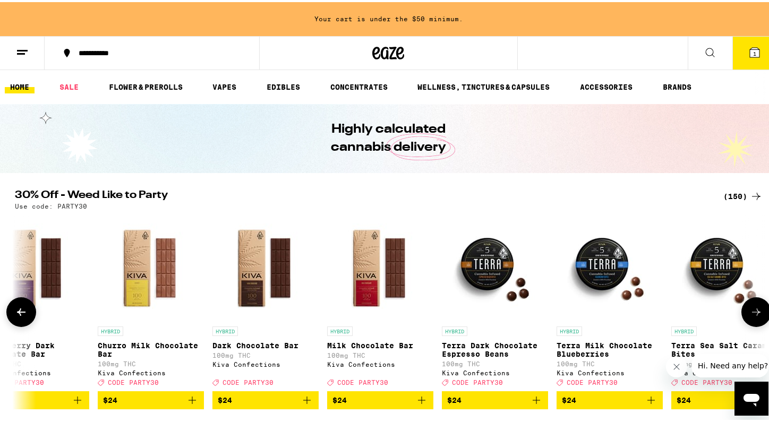
click at [20, 309] on icon at bounding box center [21, 310] width 13 height 13
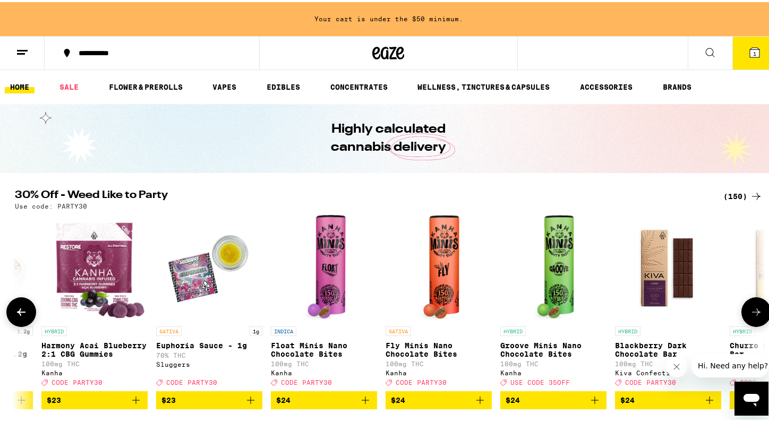
click at [20, 309] on icon at bounding box center [21, 310] width 13 height 13
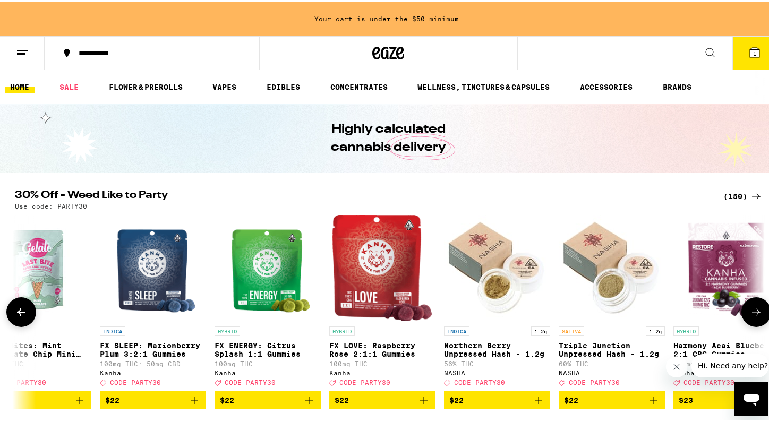
click at [20, 309] on icon at bounding box center [21, 310] width 13 height 13
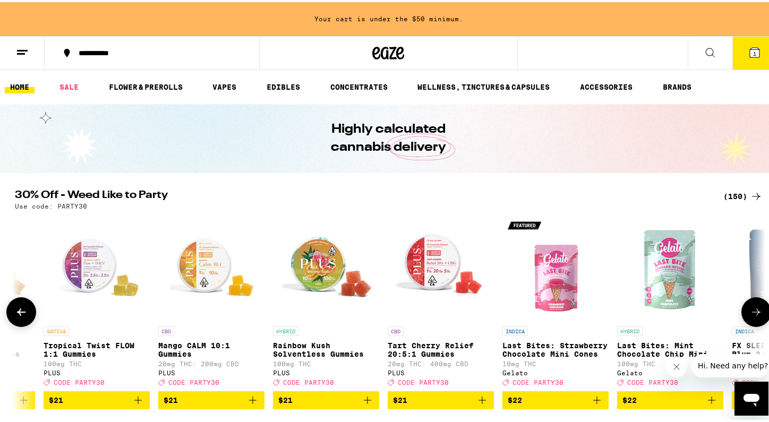
click at [20, 309] on icon at bounding box center [21, 310] width 13 height 13
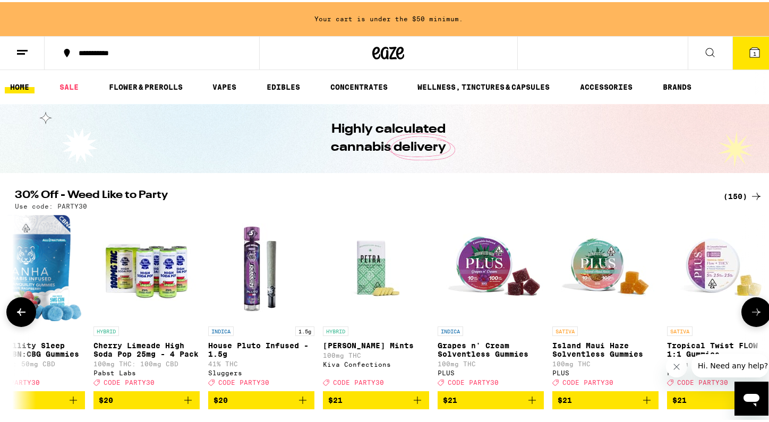
scroll to position [0, 6333]
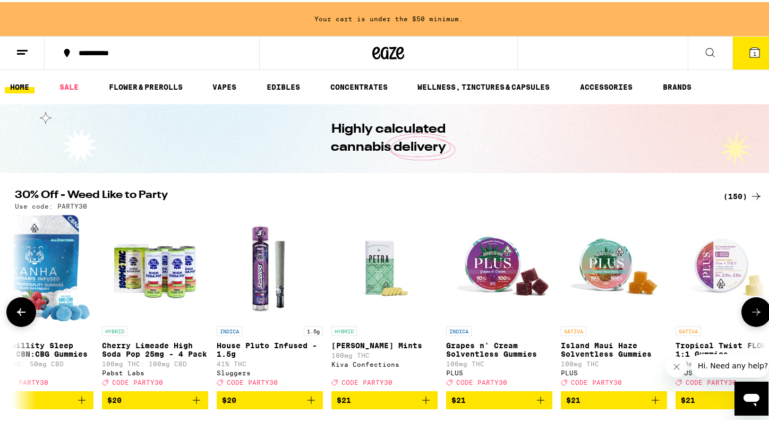
click at [20, 309] on icon at bounding box center [21, 310] width 13 height 13
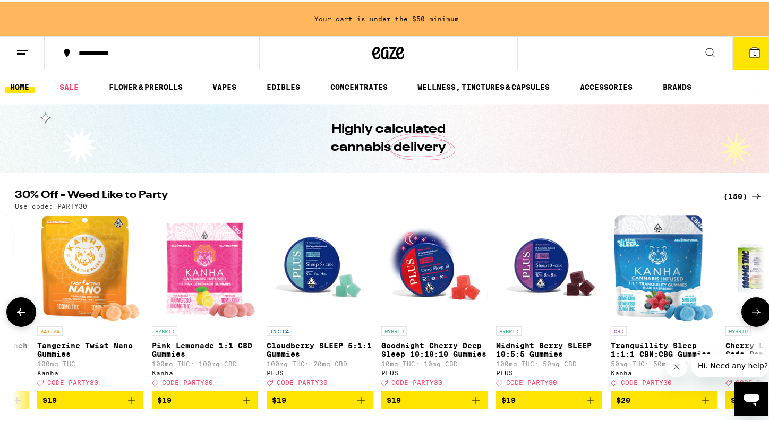
scroll to position [0, 5701]
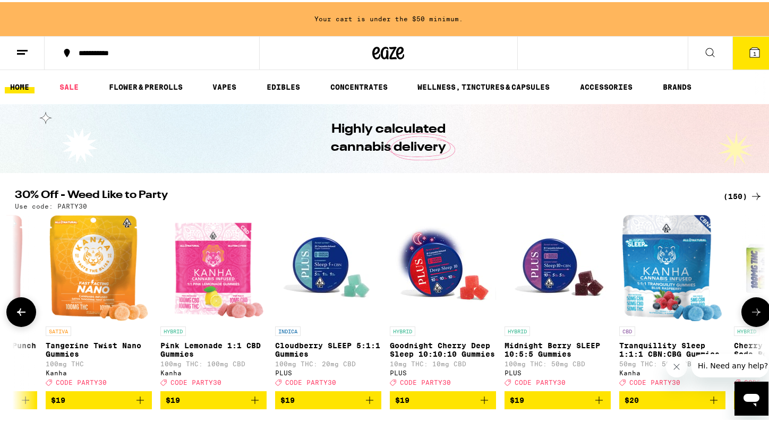
click at [21, 311] on icon at bounding box center [21, 310] width 13 height 13
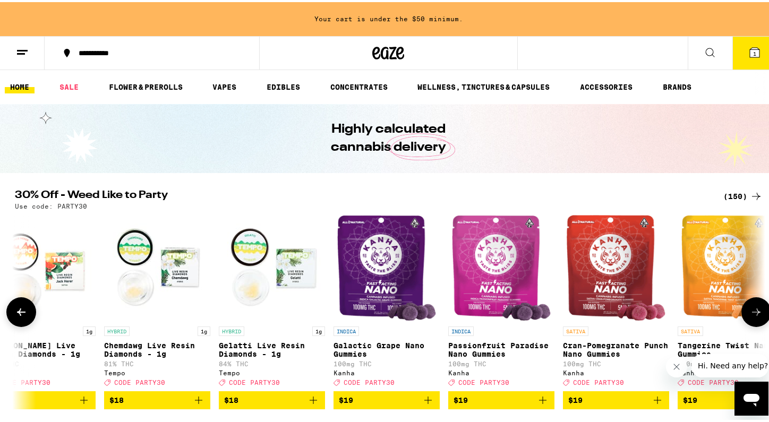
click at [21, 311] on icon at bounding box center [21, 310] width 13 height 13
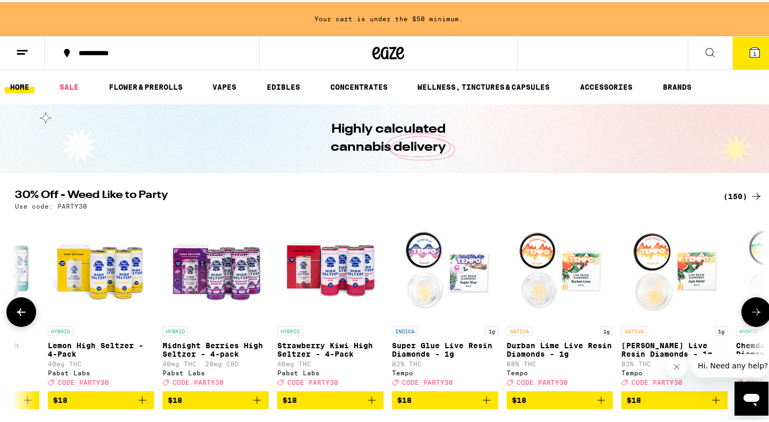
click at [21, 311] on icon at bounding box center [21, 310] width 13 height 13
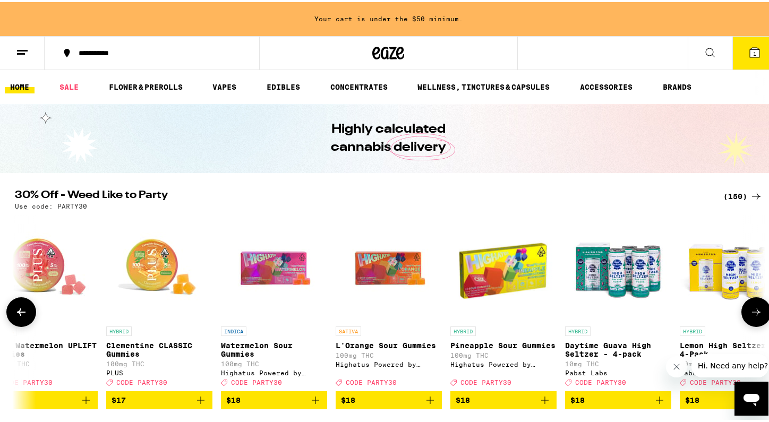
click at [21, 311] on icon at bounding box center [21, 310] width 13 height 13
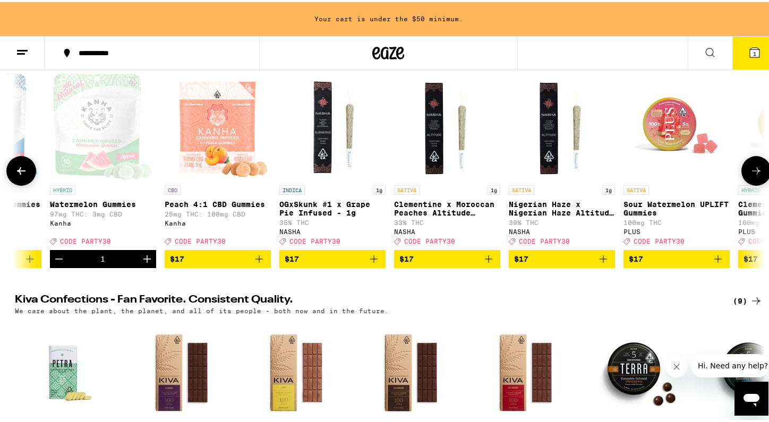
scroll to position [48, 0]
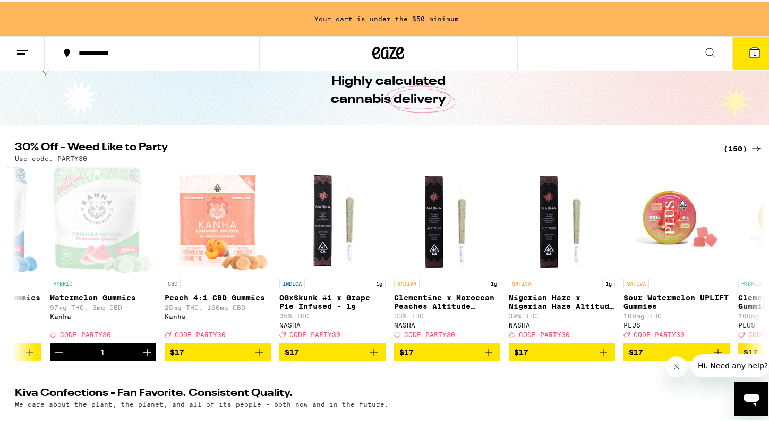
click at [749, 146] on icon at bounding box center [755, 146] width 13 height 13
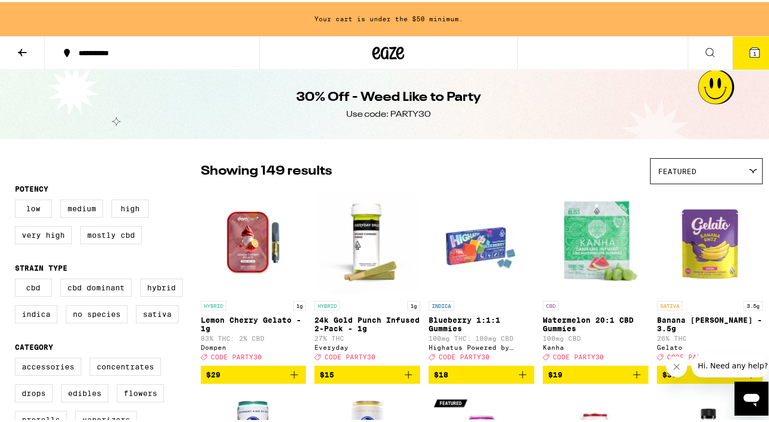
scroll to position [145, 0]
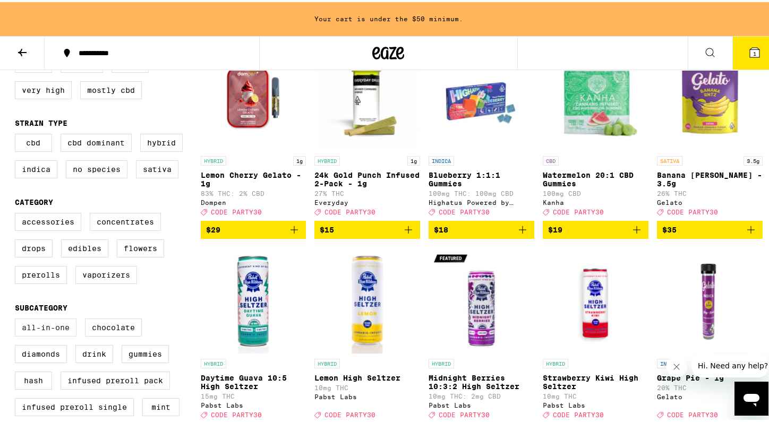
click at [45, 334] on label "All-In-One" at bounding box center [46, 325] width 62 height 18
click at [18, 318] on input "All-In-One" at bounding box center [17, 318] width 1 height 1
checkbox input "true"
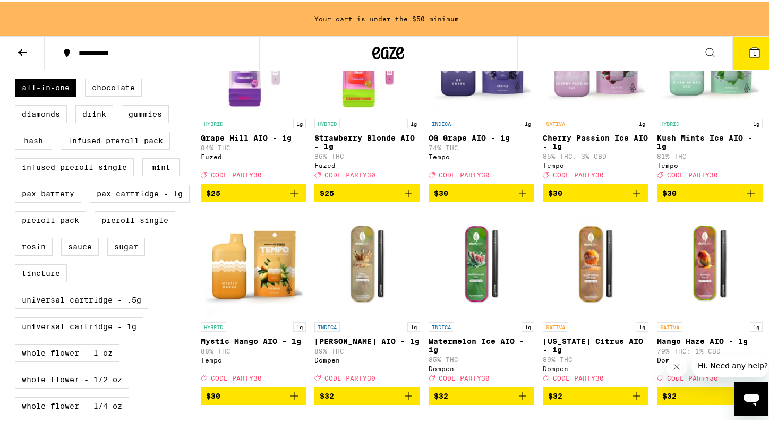
scroll to position [403, 0]
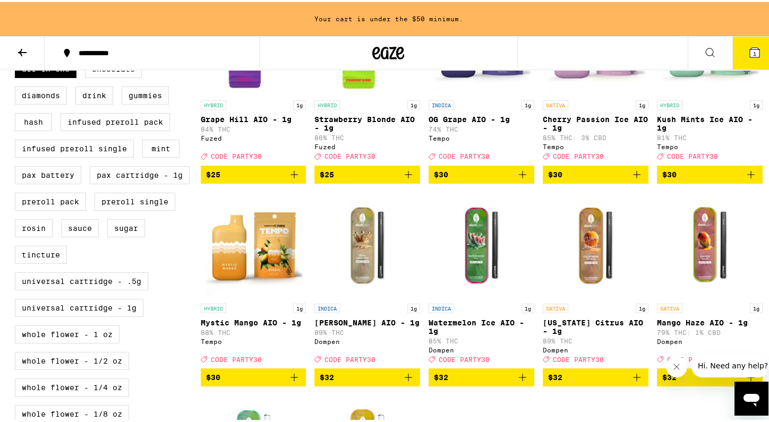
click at [404, 379] on icon "Add to bag" at bounding box center [407, 375] width 7 height 7
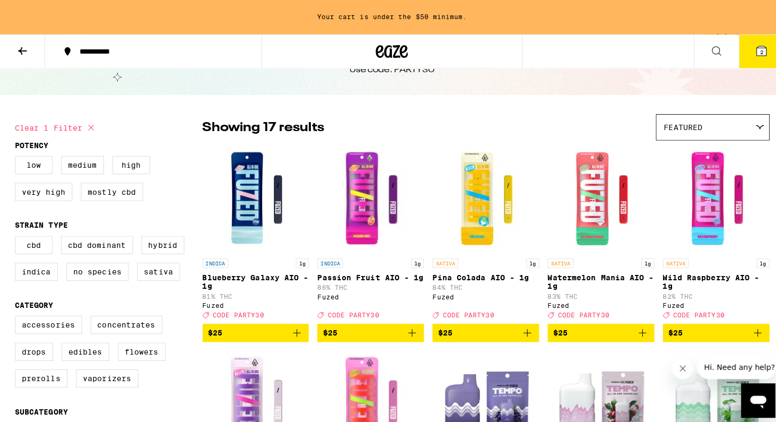
scroll to position [0, 0]
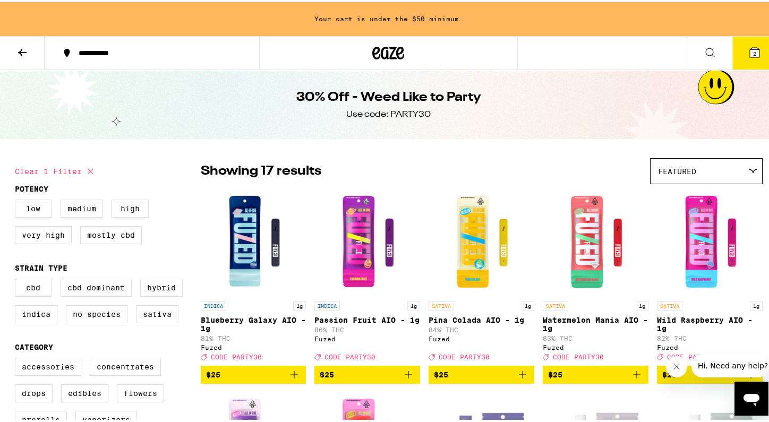
click at [749, 50] on icon at bounding box center [754, 51] width 10 height 10
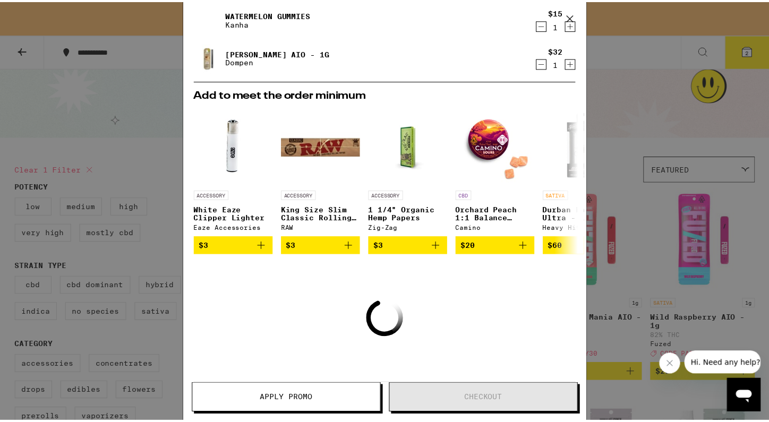
scroll to position [125, 0]
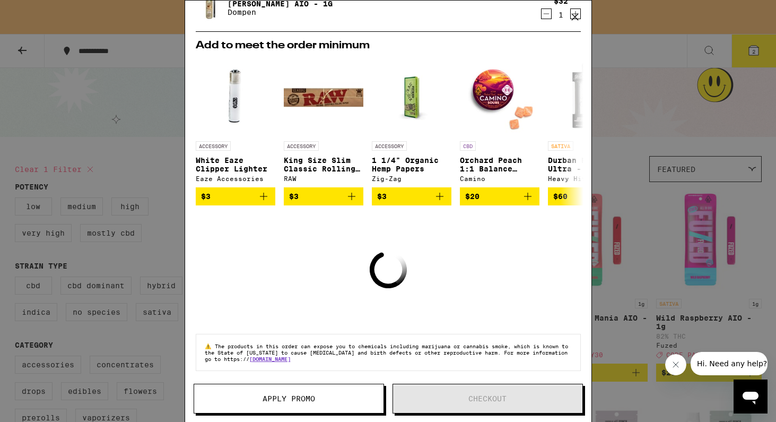
click at [310, 395] on span "Apply Promo" at bounding box center [289, 398] width 53 height 7
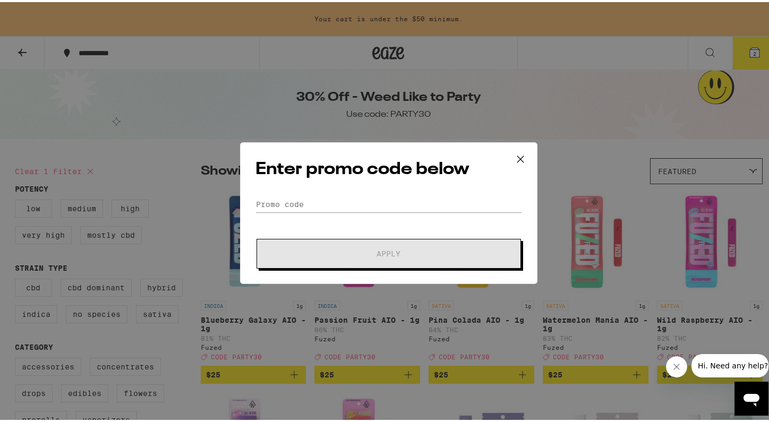
click at [323, 185] on div "Enter promo code below Promo Code Apply" at bounding box center [388, 211] width 297 height 142
click at [316, 199] on input "Promo Code" at bounding box center [388, 202] width 266 height 16
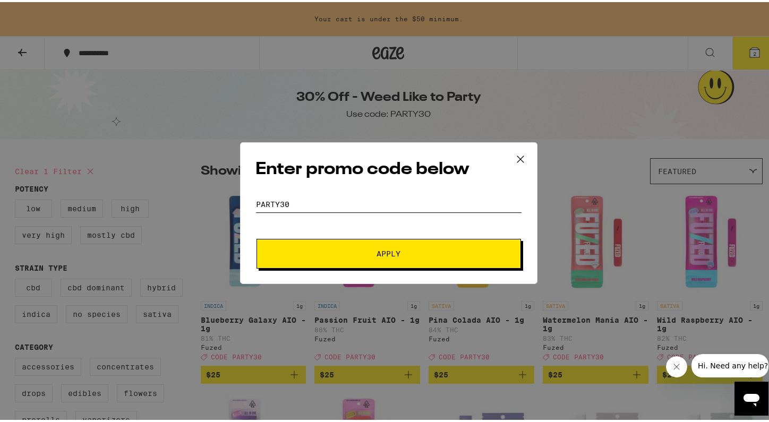
type input "party30"
click at [355, 245] on button "Apply" at bounding box center [388, 252] width 264 height 30
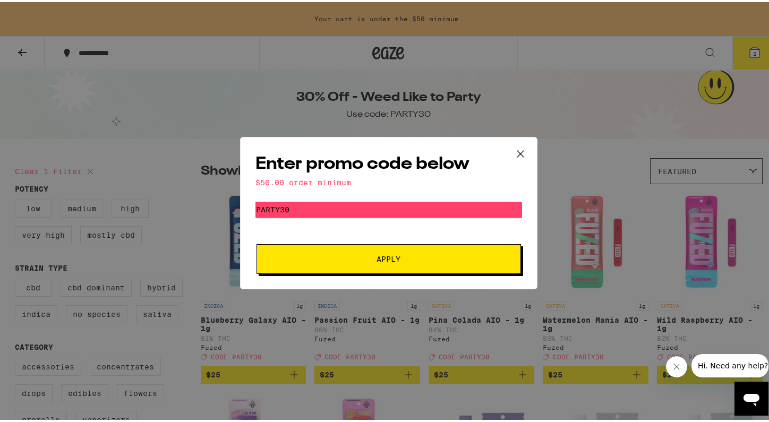
click at [519, 151] on icon at bounding box center [520, 152] width 16 height 16
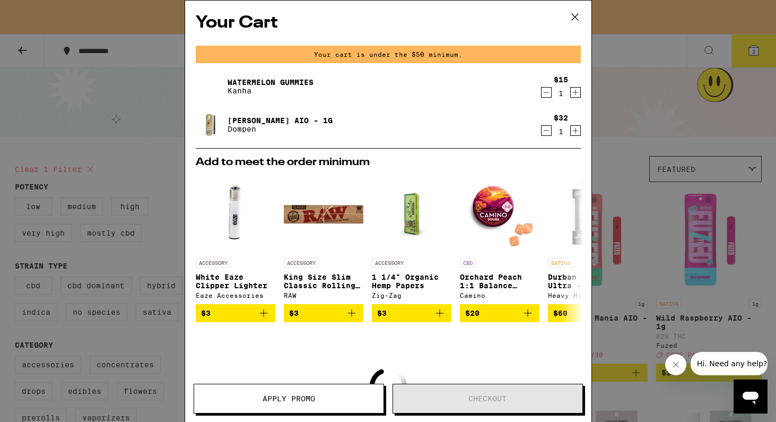
click at [580, 18] on icon at bounding box center [575, 17] width 16 height 16
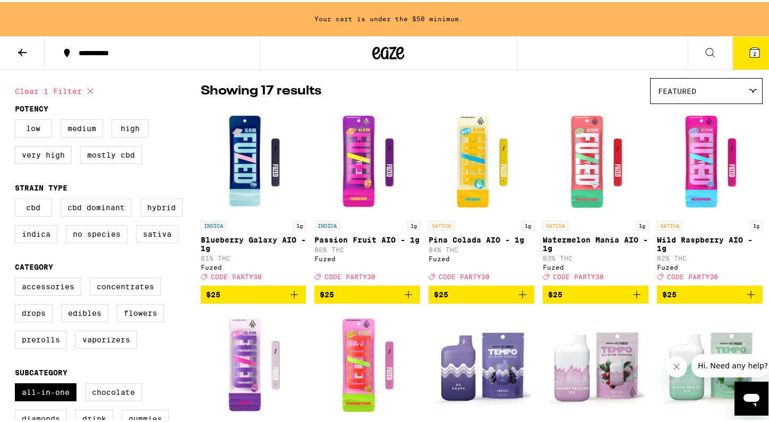
scroll to position [202, 0]
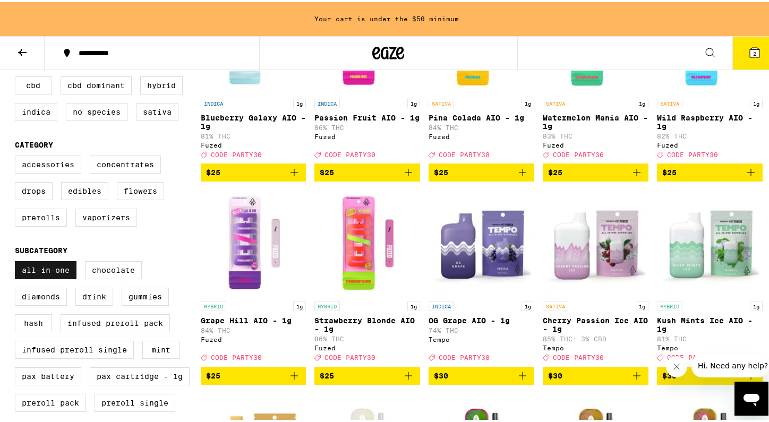
click at [33, 271] on label "All-In-One" at bounding box center [46, 268] width 62 height 18
click at [18, 261] on input "All-In-One" at bounding box center [17, 261] width 1 height 1
checkbox input "false"
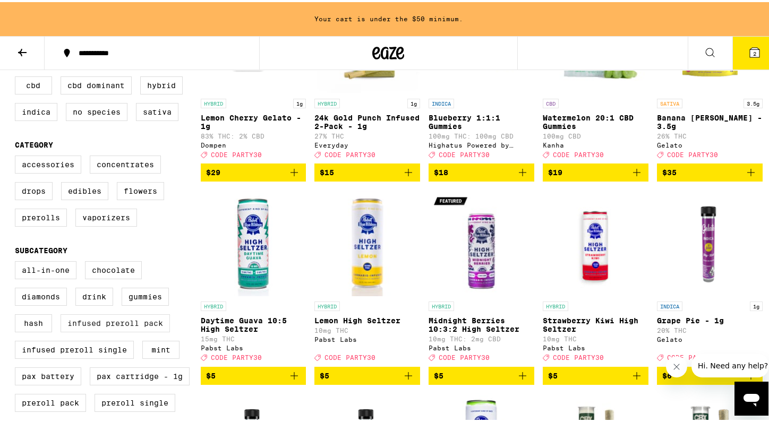
click at [113, 330] on label "Infused Preroll Pack" at bounding box center [115, 321] width 109 height 18
click at [18, 261] on input "Infused Preroll Pack" at bounding box center [17, 261] width 1 height 1
checkbox input "true"
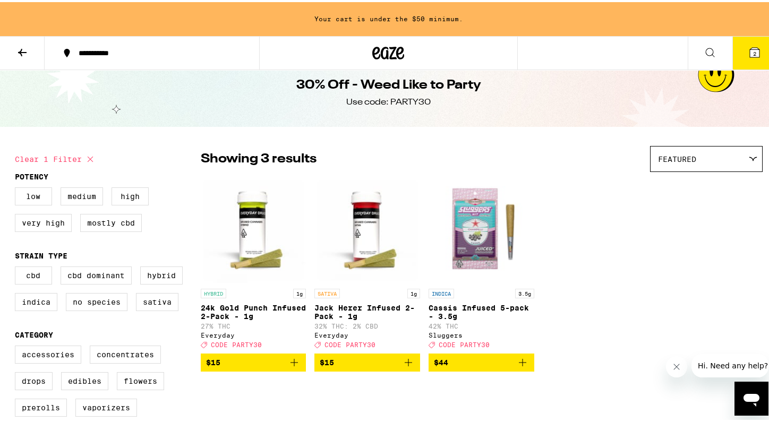
scroll to position [23, 0]
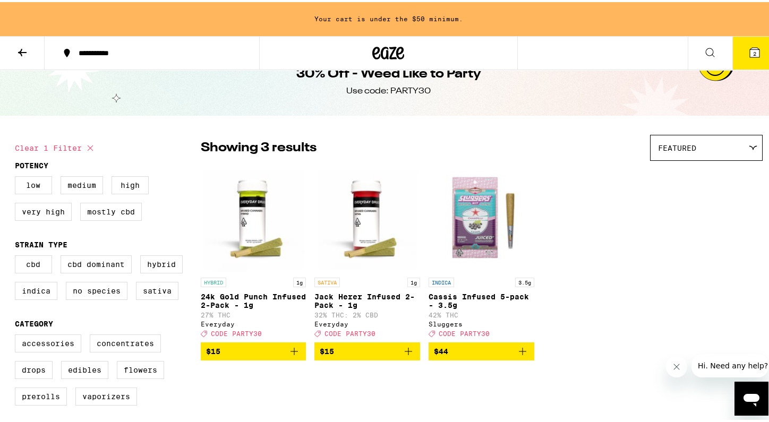
click at [292, 356] on icon "Add to bag" at bounding box center [294, 349] width 13 height 13
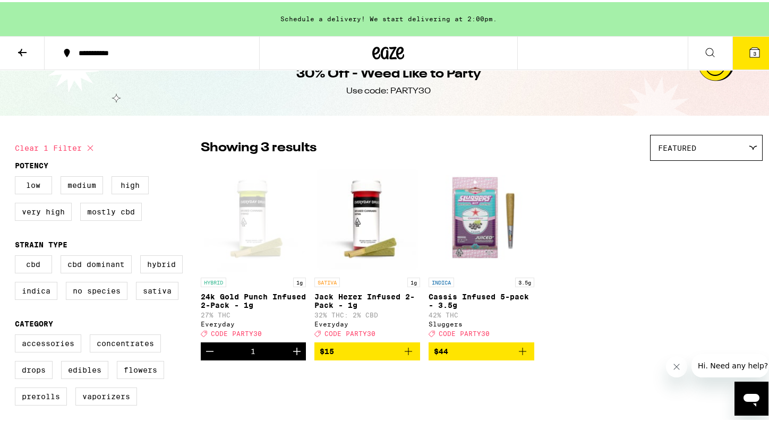
click at [749, 48] on icon at bounding box center [754, 51] width 10 height 10
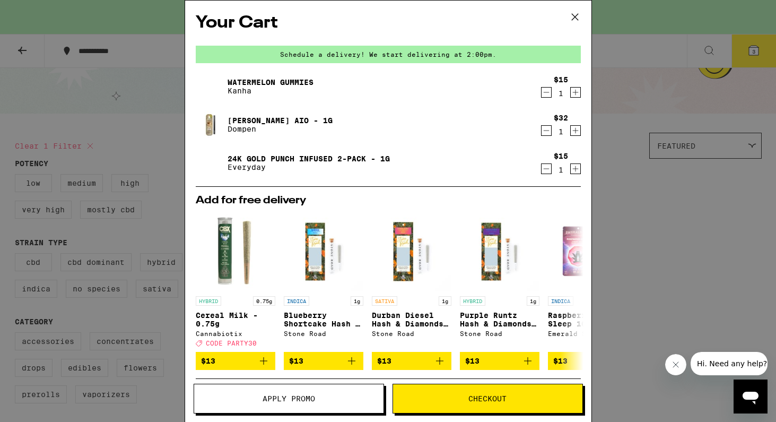
click at [361, 403] on button "Apply Promo" at bounding box center [289, 399] width 191 height 30
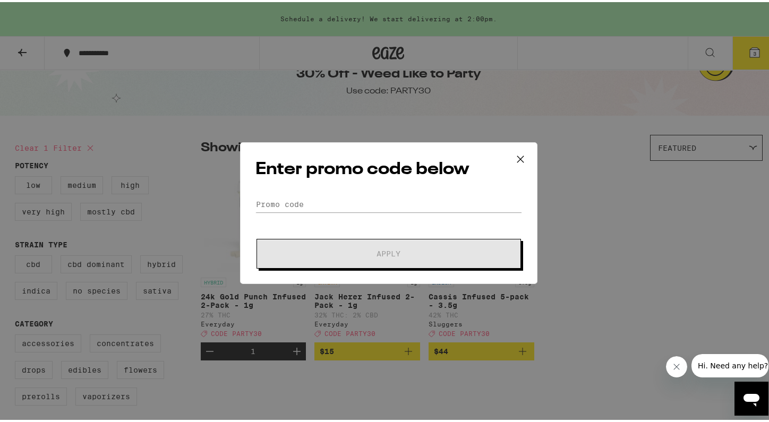
click at [301, 210] on form "Promo Code Apply" at bounding box center [388, 230] width 266 height 72
click at [310, 204] on input "Promo Code" at bounding box center [388, 202] width 266 height 16
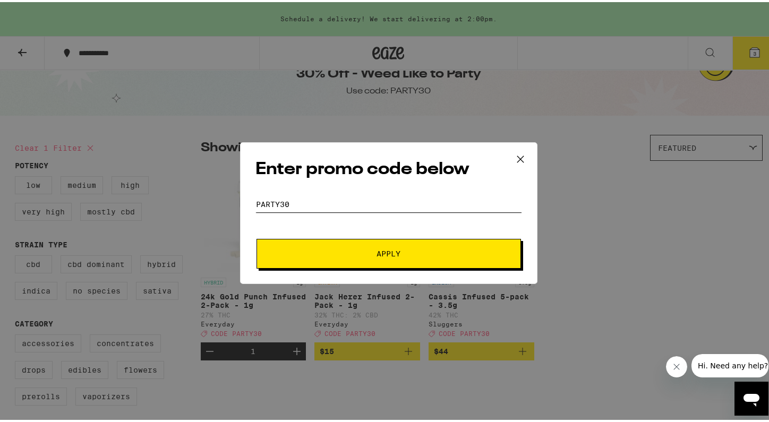
type input "Party30"
click at [389, 249] on span "Apply" at bounding box center [388, 251] width 24 height 7
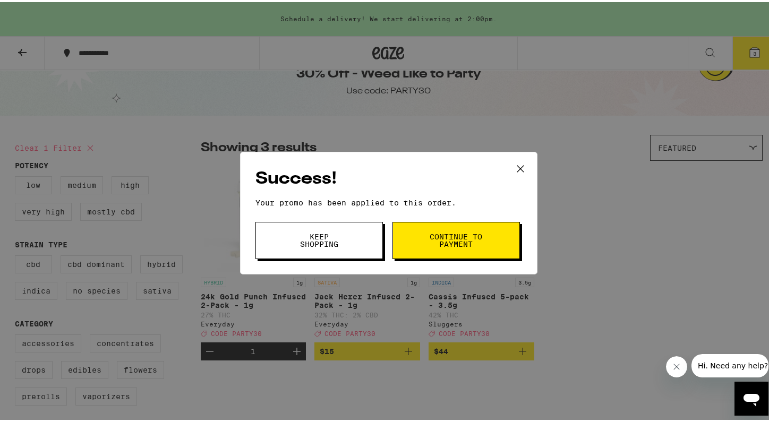
click at [470, 240] on span "Continue to payment" at bounding box center [456, 238] width 54 height 15
